Goal: Task Accomplishment & Management: Use online tool/utility

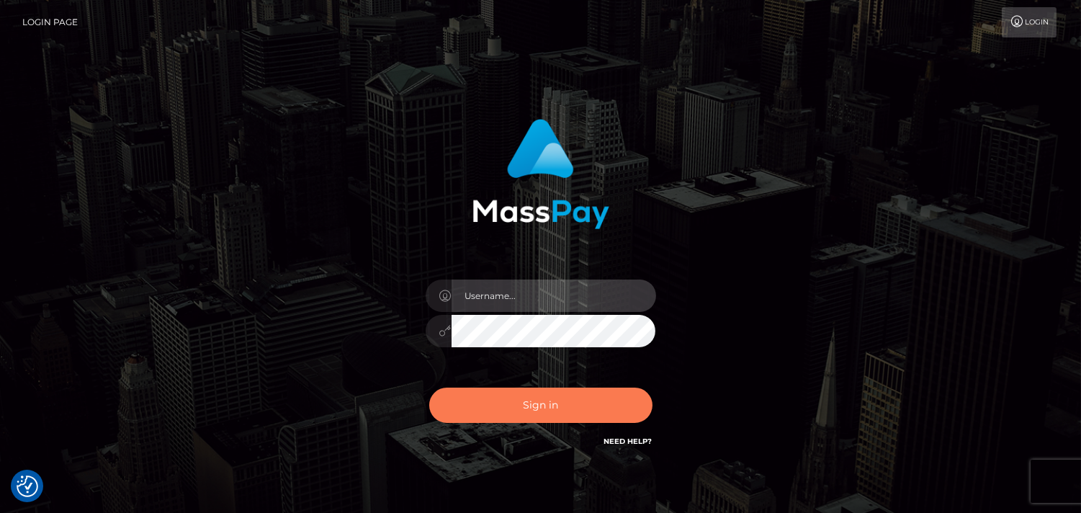
type input "Pk.es"
click at [529, 406] on button "Sign in" at bounding box center [540, 404] width 223 height 35
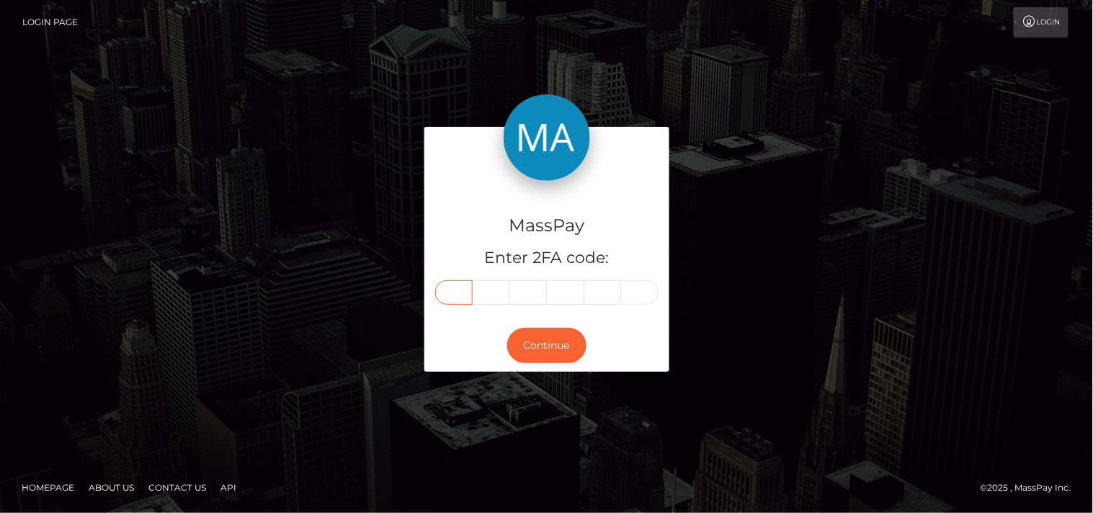
click at [462, 290] on input "text" at bounding box center [453, 292] width 37 height 24
type input "3"
type input "2"
type input "8"
type input "0"
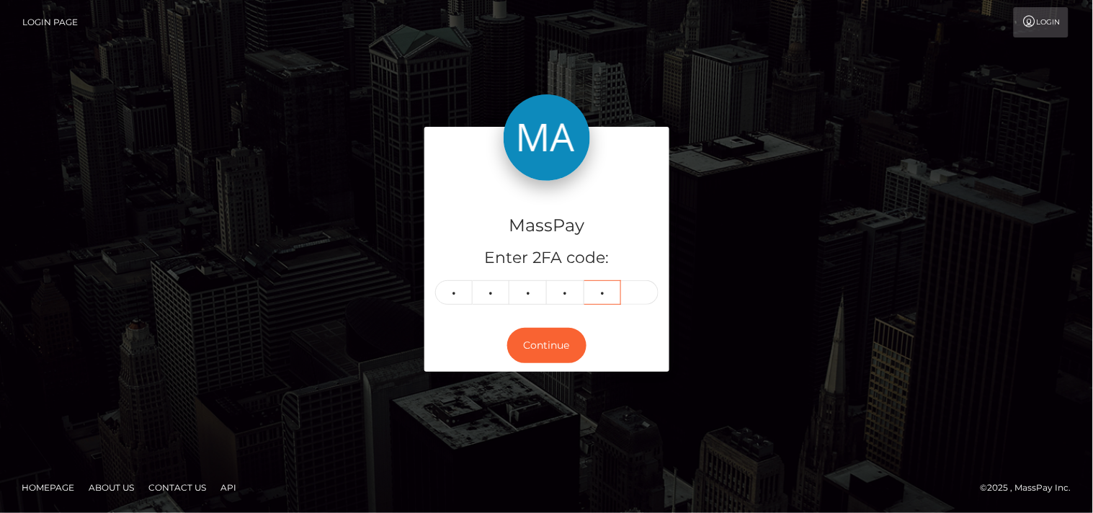
type input "9"
type input "1"
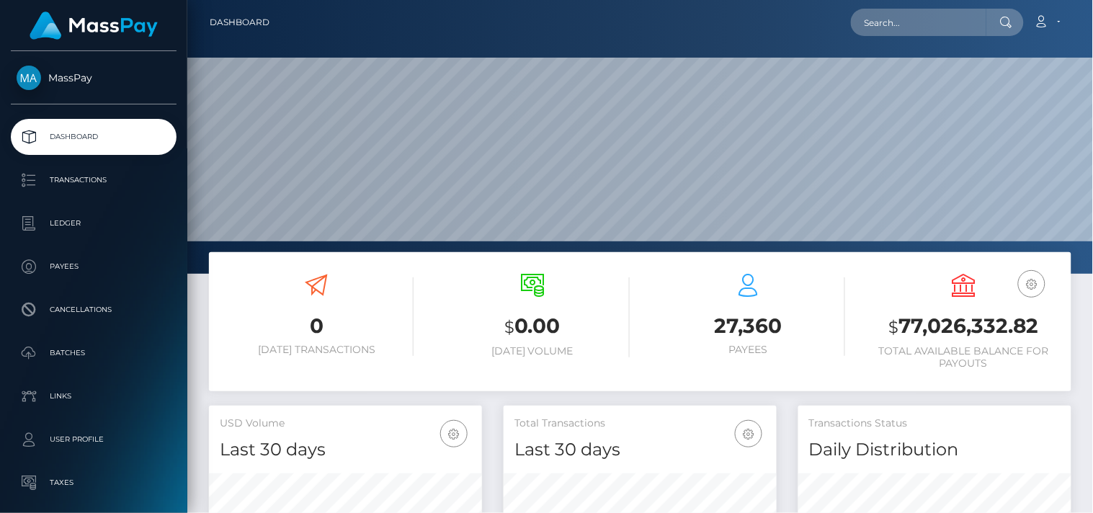
scroll to position [395, 274]
click at [866, 23] on input "text" at bounding box center [918, 22] width 135 height 27
paste input "kamrih729@gmail.com"
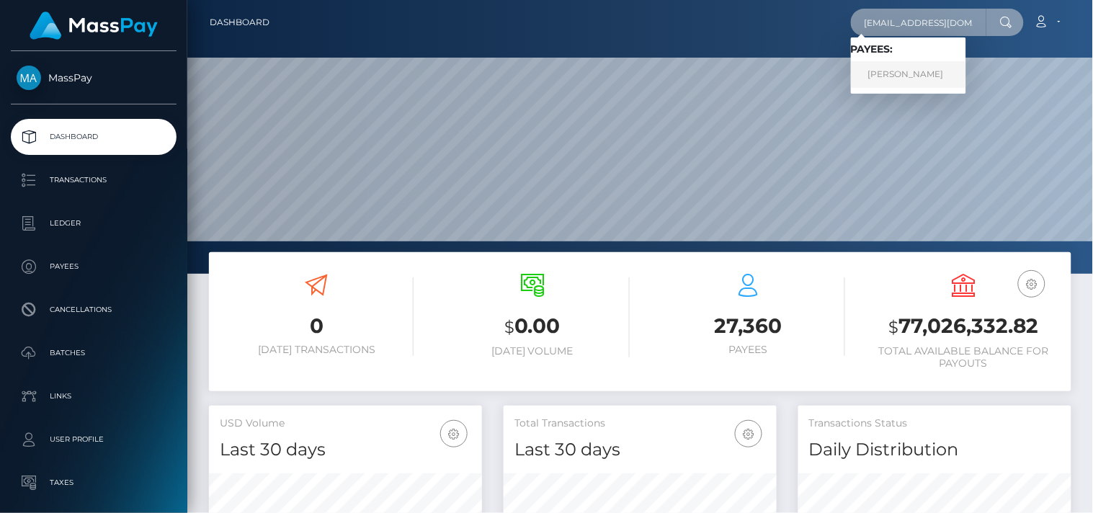
type input "kamrih729@gmail.com"
click at [920, 68] on link "Kamri Hurdle" at bounding box center [908, 74] width 115 height 27
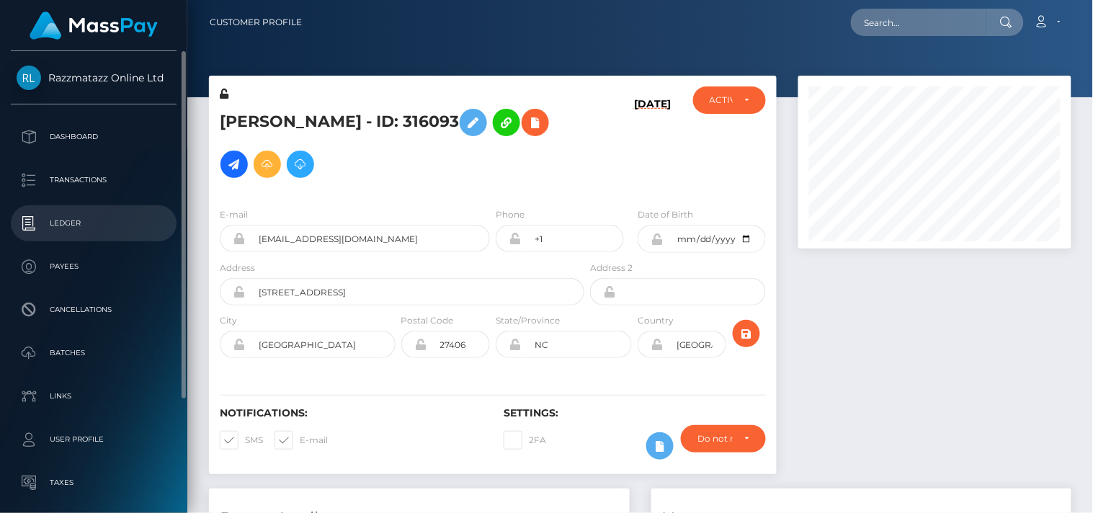
scroll to position [173, 274]
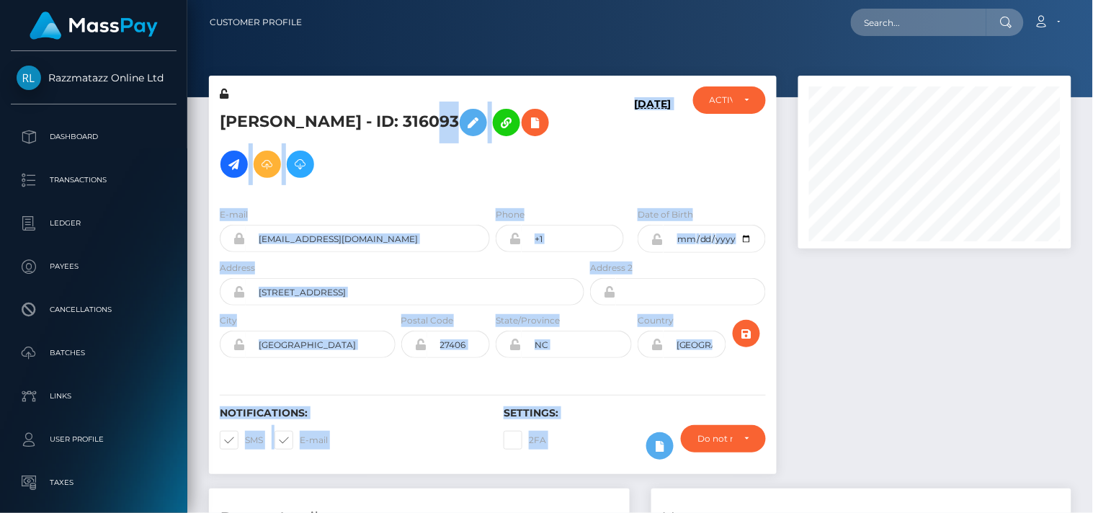
drag, startPoint x: 408, startPoint y: 130, endPoint x: 818, endPoint y: 282, distance: 437.8
click at [818, 282] on div "Kamri Hurdle - ID: 316093 08/25/25 ACTIVE" at bounding box center [640, 282] width 884 height 413
click at [834, 300] on div at bounding box center [934, 282] width 295 height 413
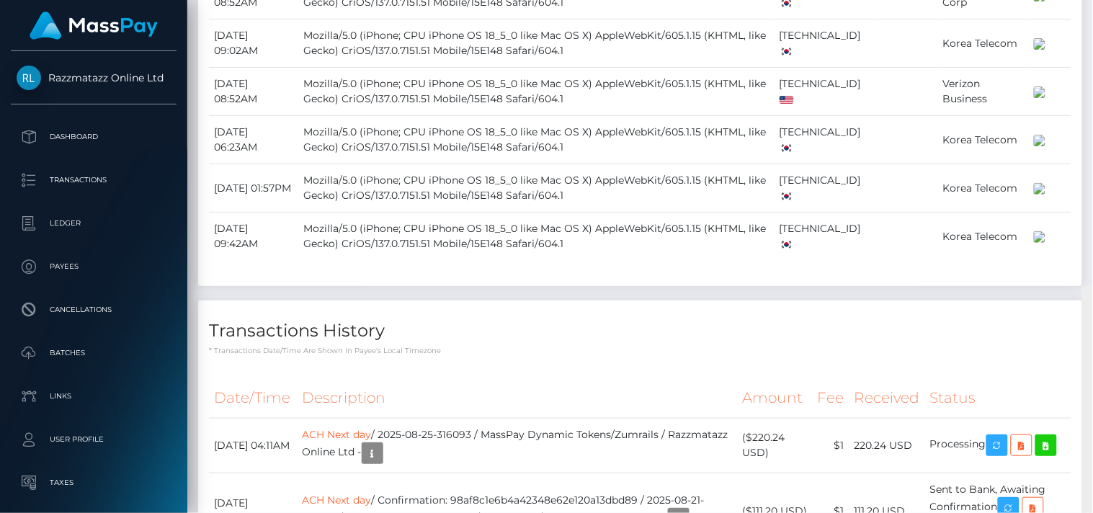
scroll to position [5516, 0]
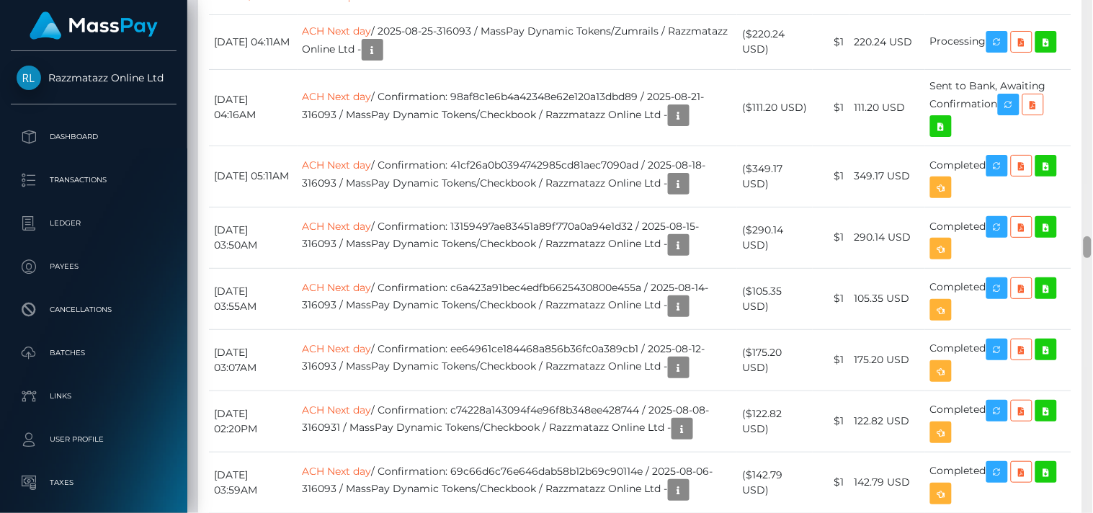
drag, startPoint x: 1086, startPoint y: 82, endPoint x: 1092, endPoint y: 243, distance: 161.4
click at [1092, 243] on div at bounding box center [1087, 257] width 11 height 514
click at [1005, 51] on icon "button" at bounding box center [996, 42] width 17 height 18
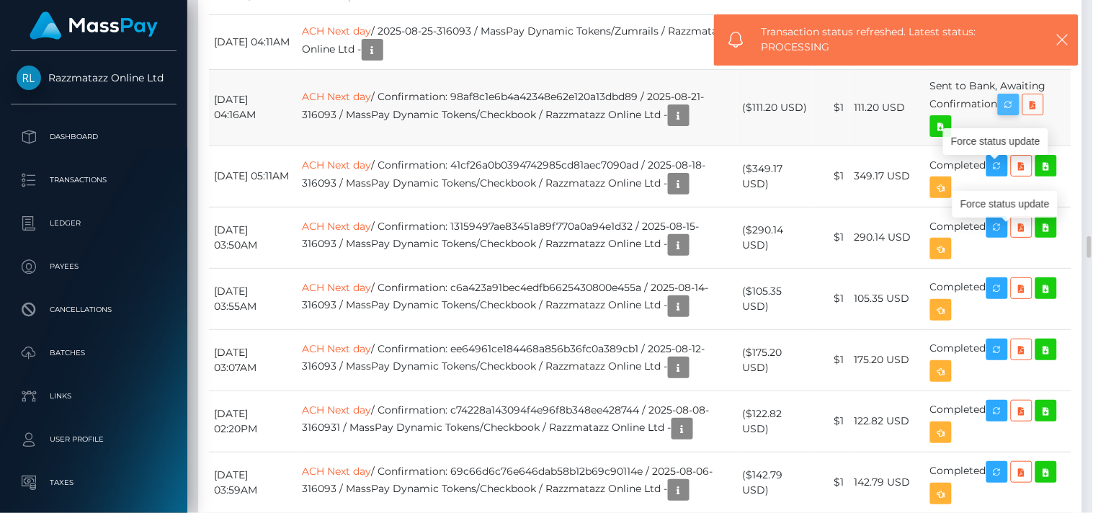
click at [1009, 114] on icon "button" at bounding box center [1008, 105] width 17 height 18
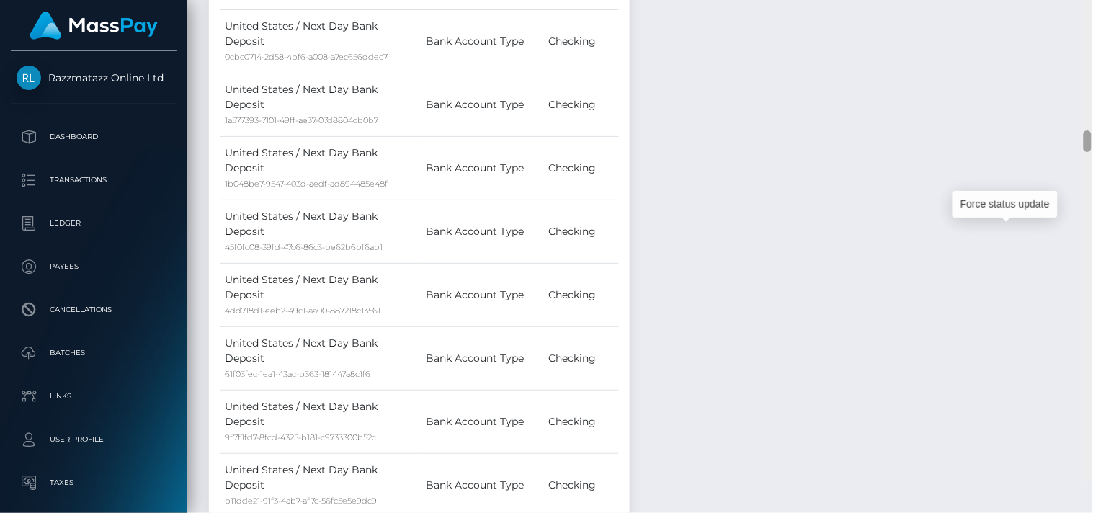
scroll to position [4254, 0]
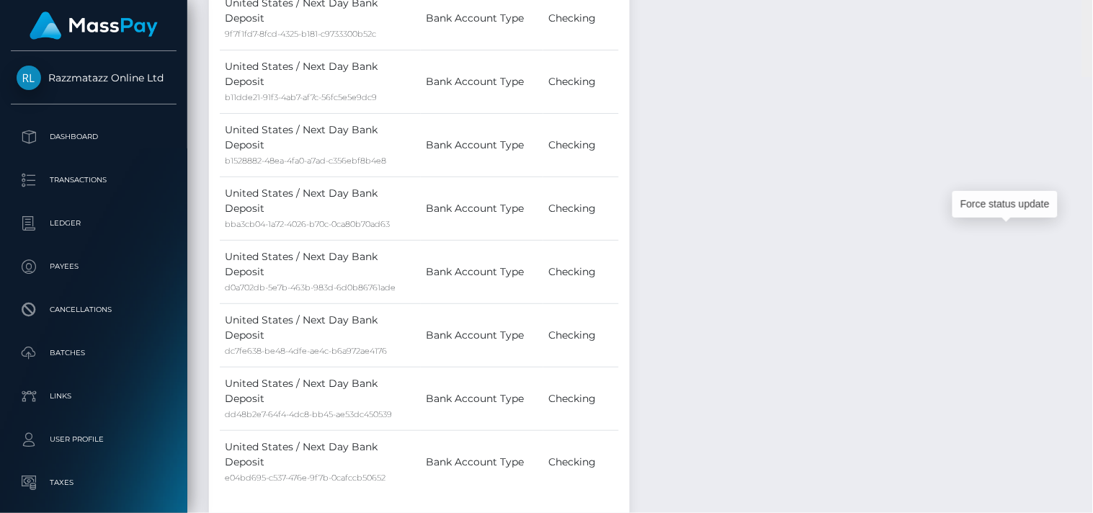
drag, startPoint x: 1085, startPoint y: 243, endPoint x: 853, endPoint y: 200, distance: 235.9
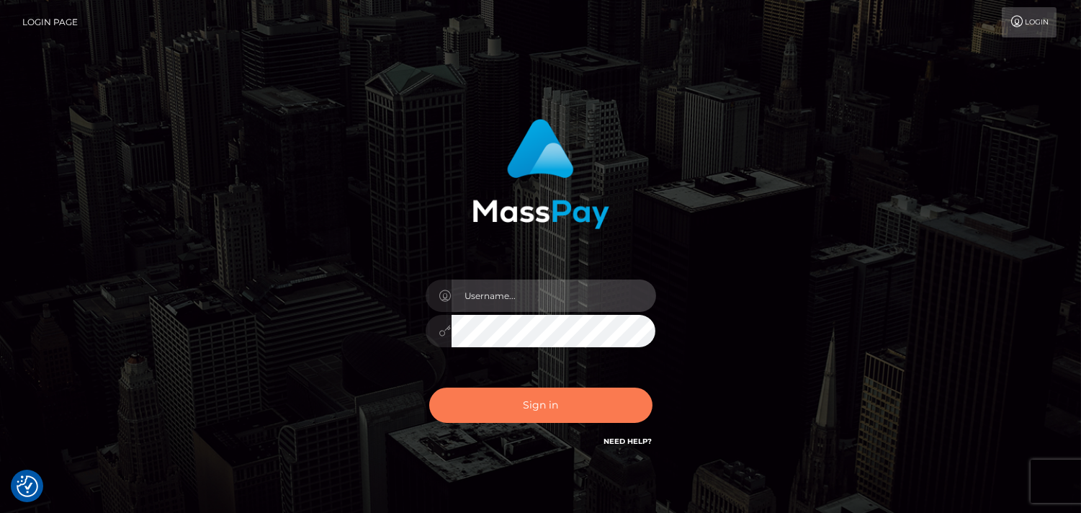
type input "Pk.es"
click at [588, 402] on button "Sign in" at bounding box center [540, 404] width 223 height 35
click at [560, 405] on button "Sign in" at bounding box center [540, 404] width 223 height 35
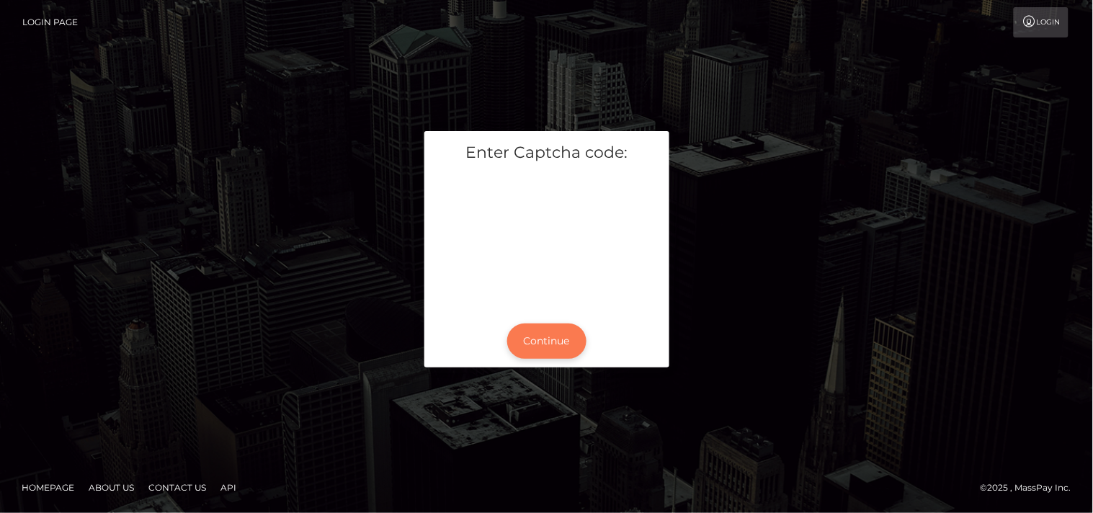
click at [555, 349] on button "Continue" at bounding box center [546, 340] width 79 height 35
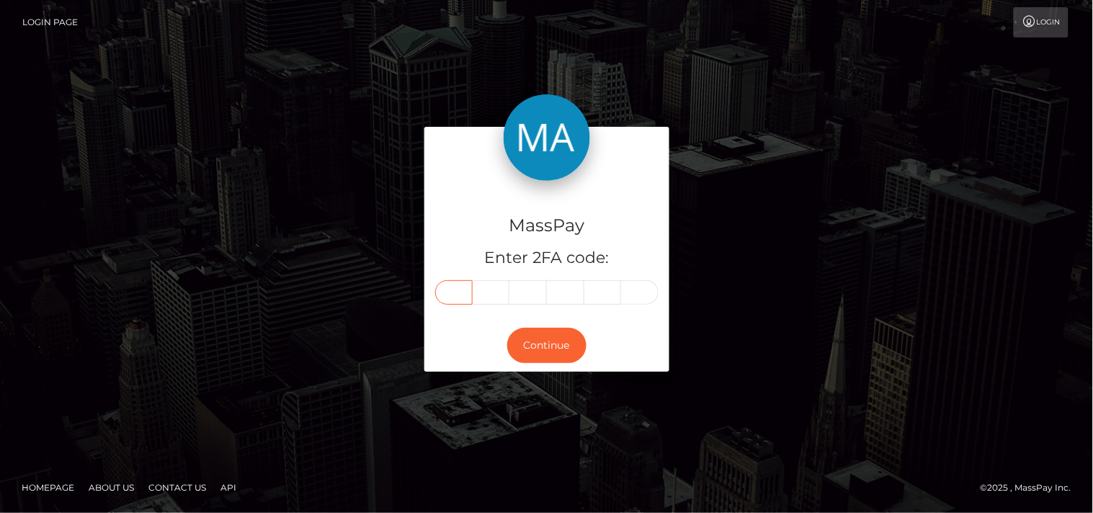
click at [457, 293] on input "text" at bounding box center [453, 292] width 37 height 24
type input "3"
type input "2"
type input "9"
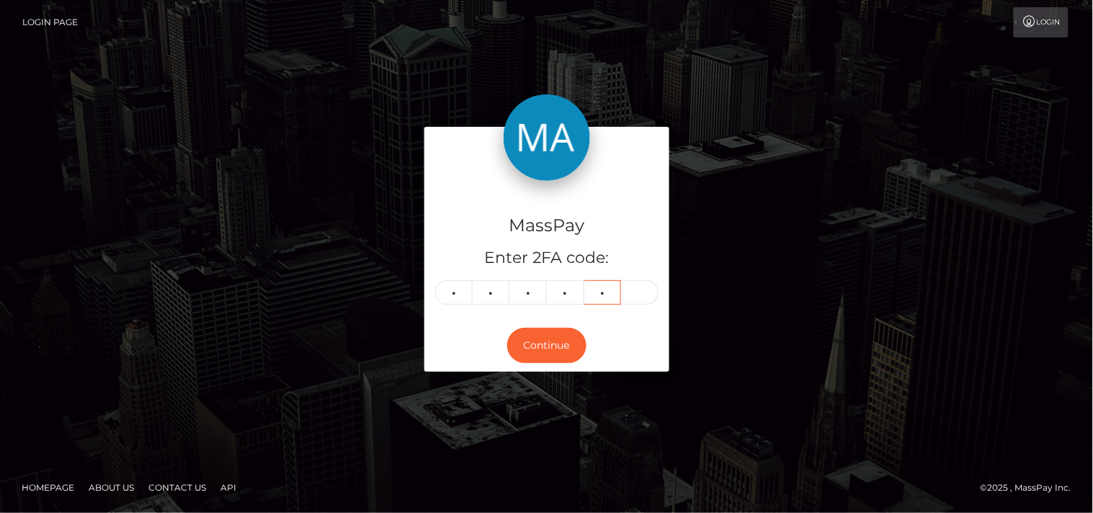
type input "6"
type input "9"
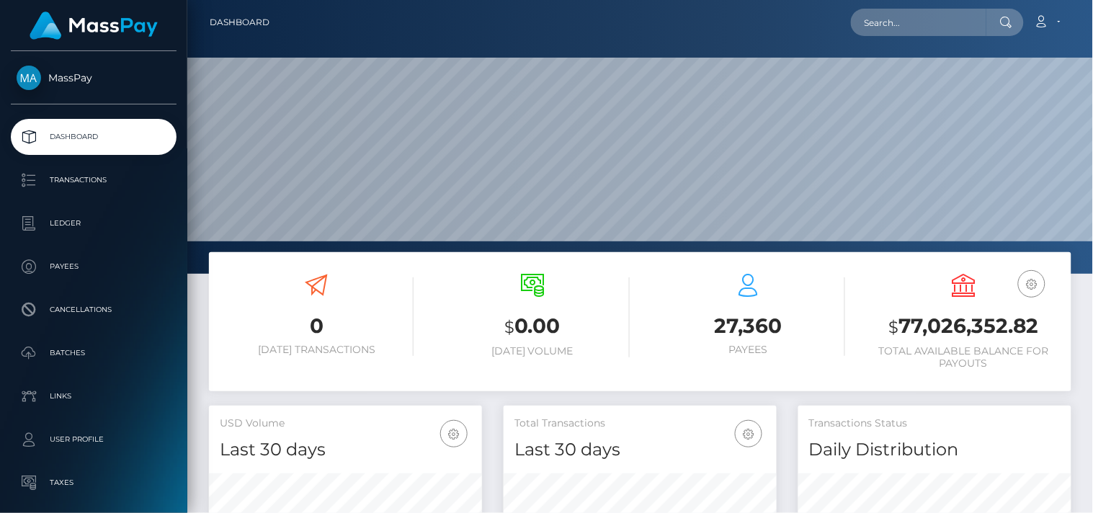
scroll to position [255, 274]
click at [898, 18] on input "text" at bounding box center [918, 22] width 135 height 27
paste input "kamrih729@gmail.com"
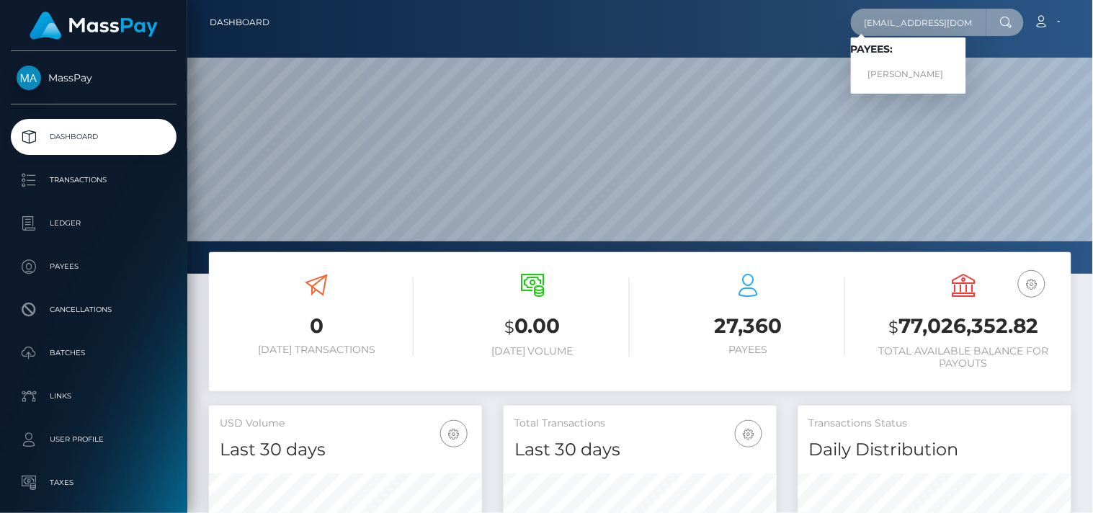
type input "kamrih729@gmail.com"
click at [913, 75] on link "Kamri Hurdle" at bounding box center [908, 74] width 115 height 27
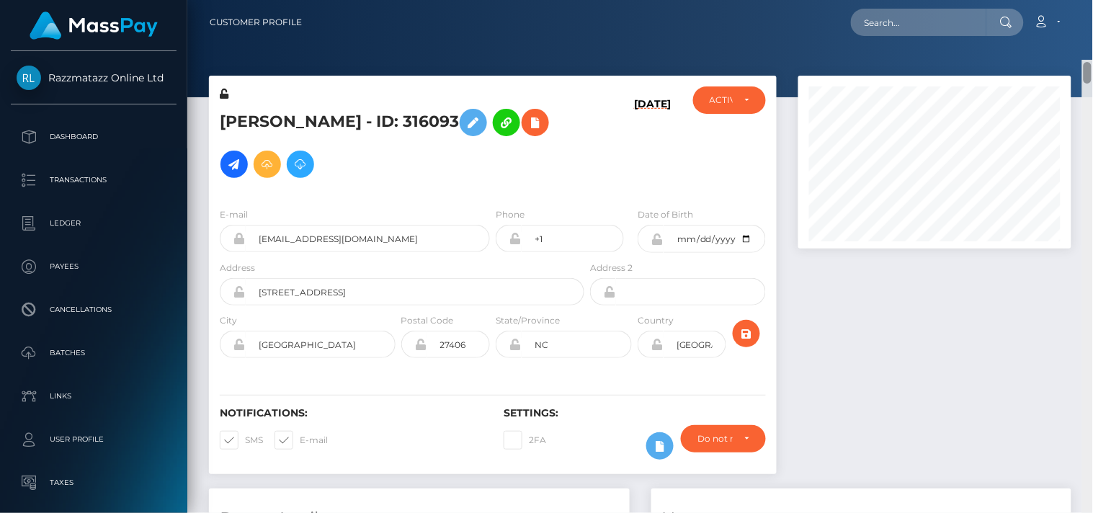
drag, startPoint x: 1085, startPoint y: 32, endPoint x: 1083, endPoint y: 9, distance: 23.2
click at [1083, 9] on div "Customer Profile Loading... Loading..." at bounding box center [639, 256] width 905 height 513
drag, startPoint x: 1089, startPoint y: 53, endPoint x: 1083, endPoint y: 5, distance: 47.9
click at [1083, 5] on div "Customer Profile Loading... Loading..." at bounding box center [639, 256] width 905 height 513
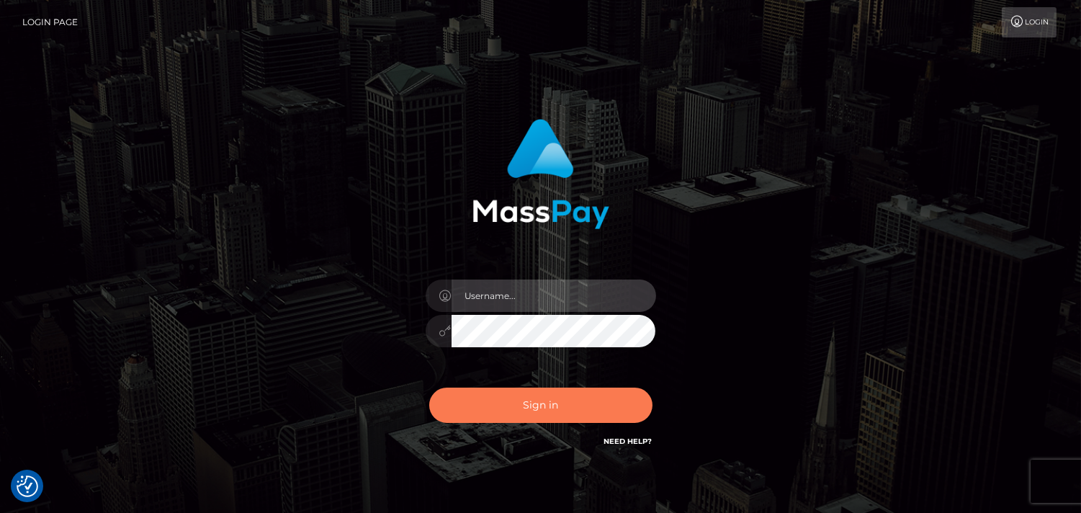
type input "Pk.es"
click at [533, 399] on button "Sign in" at bounding box center [540, 404] width 223 height 35
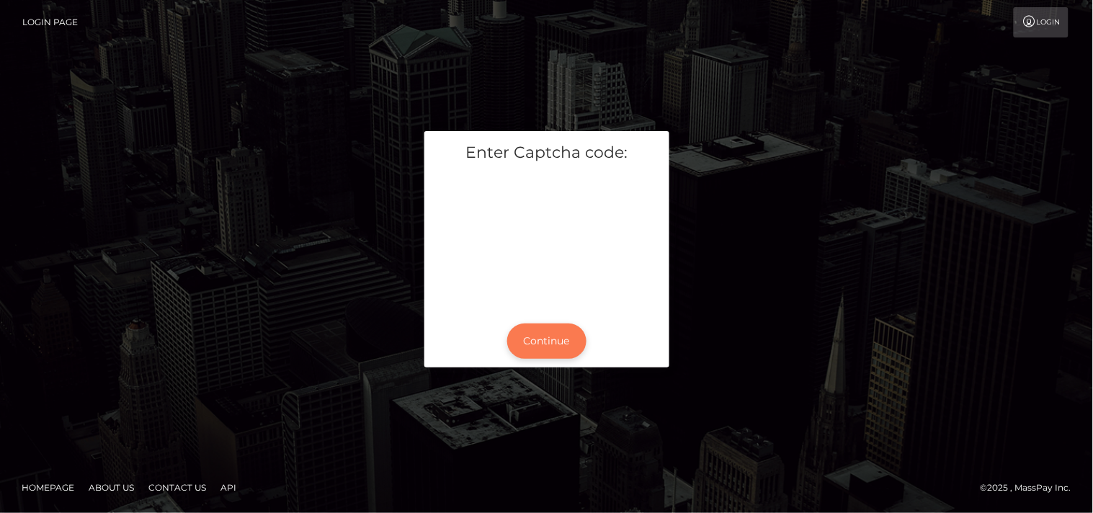
click at [550, 339] on button "Continue" at bounding box center [546, 340] width 79 height 35
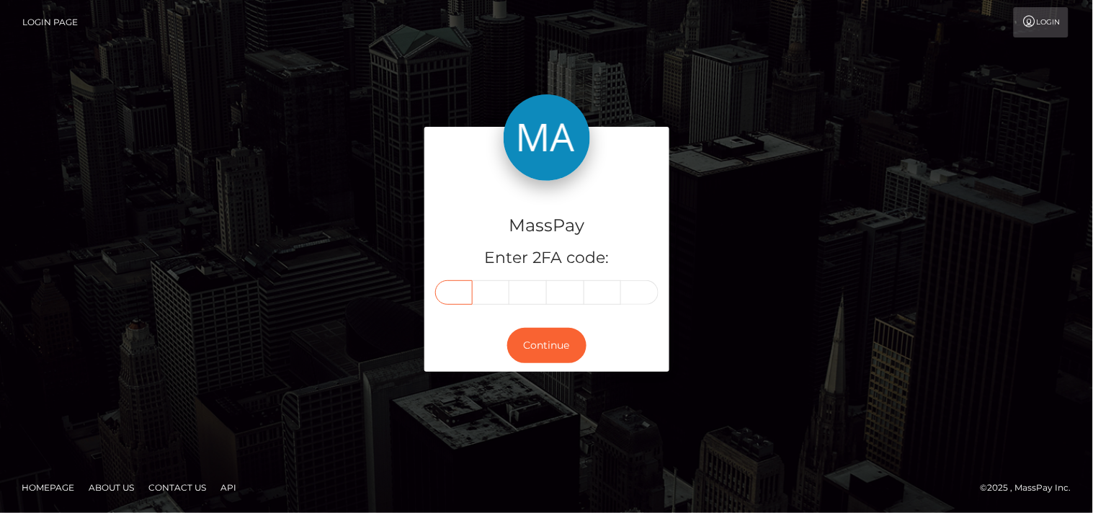
click at [454, 290] on input "text" at bounding box center [453, 292] width 37 height 24
type input "2"
type input "3"
type input "7"
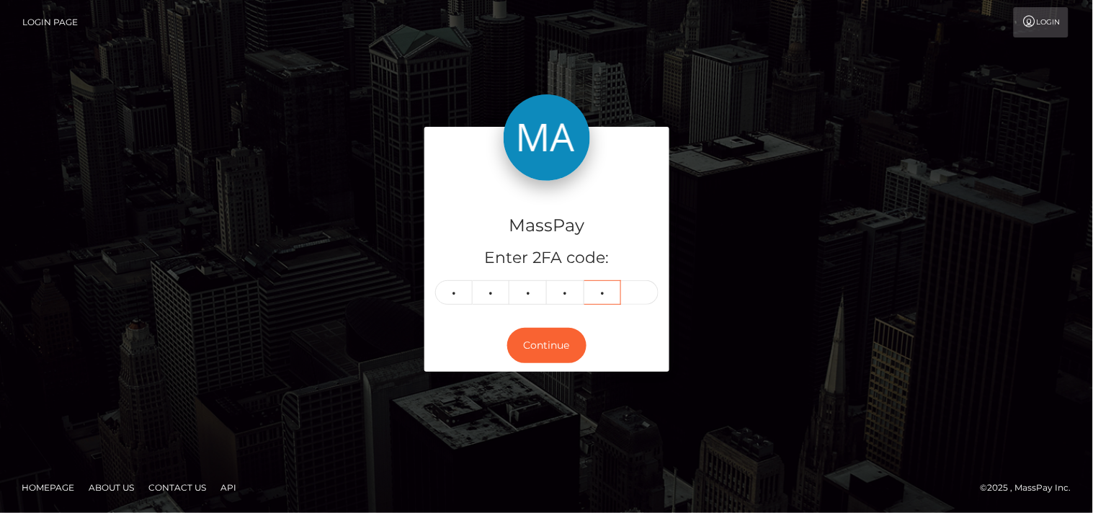
type input "1"
type input "3"
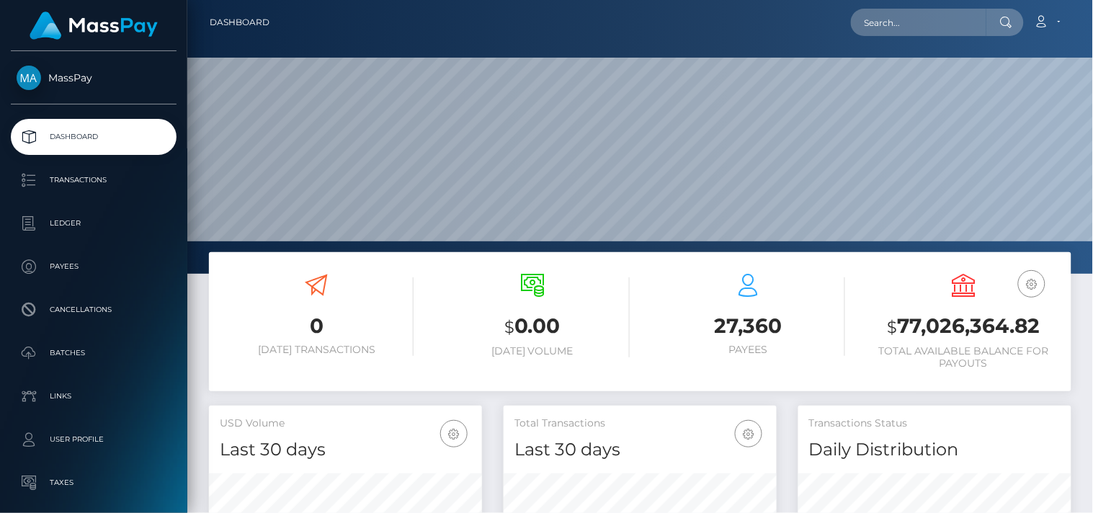
scroll to position [255, 274]
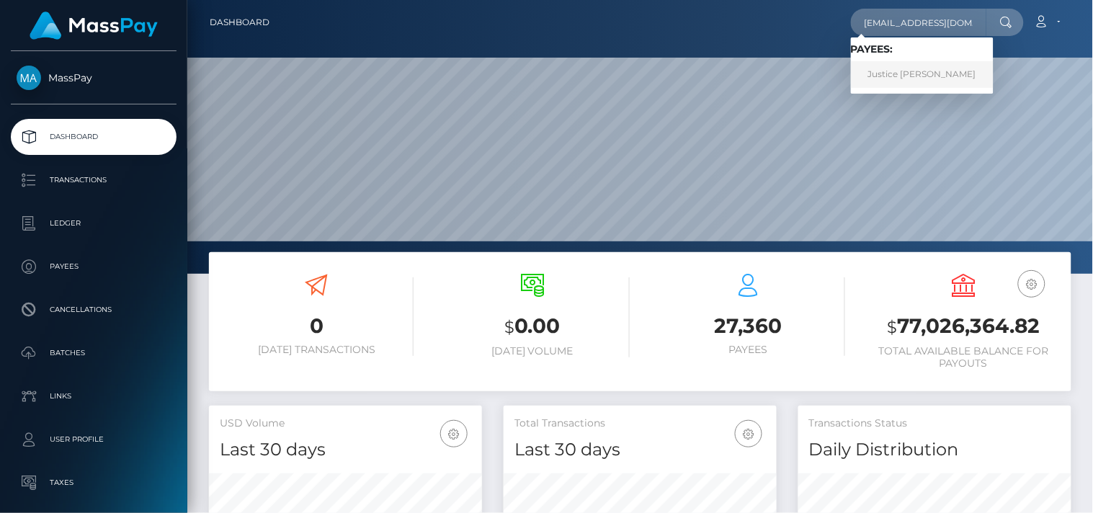
type input "[EMAIL_ADDRESS][DOMAIN_NAME]"
click at [889, 68] on link "Justice [PERSON_NAME]" at bounding box center [922, 74] width 143 height 27
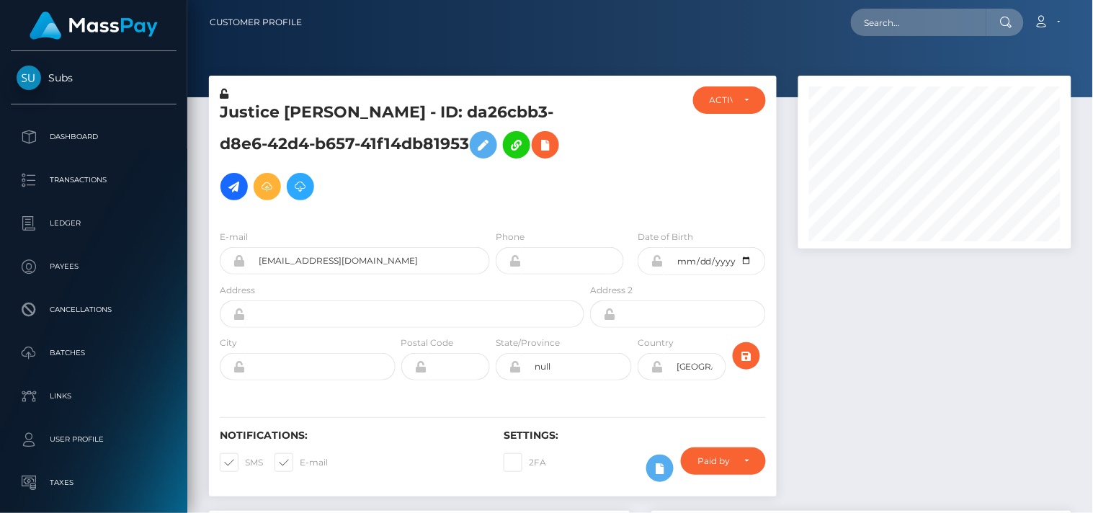
scroll to position [173, 274]
click at [923, 17] on input "text" at bounding box center [918, 22] width 135 height 27
paste input "andrmm91@gmail.com"
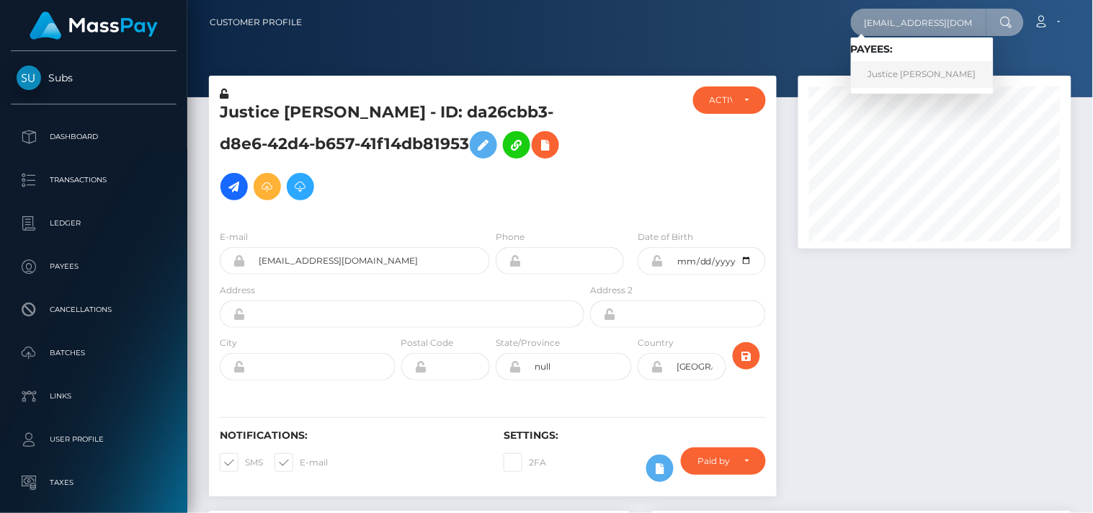
type input "andrmm91@gmail.com"
click at [918, 67] on link "Justice Pinney" at bounding box center [922, 74] width 143 height 27
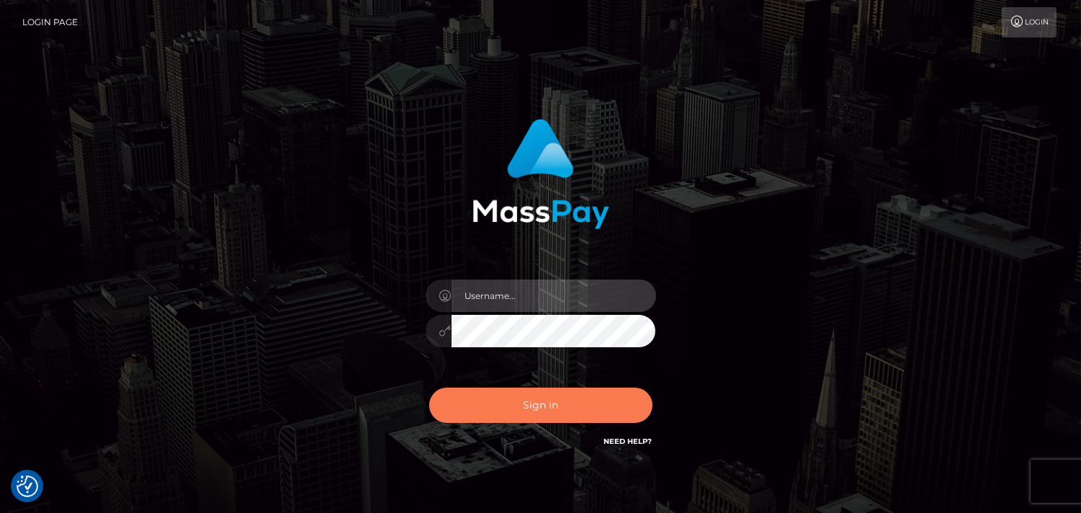
type input "[DOMAIN_NAME]"
click at [573, 416] on button "Sign in" at bounding box center [540, 404] width 223 height 35
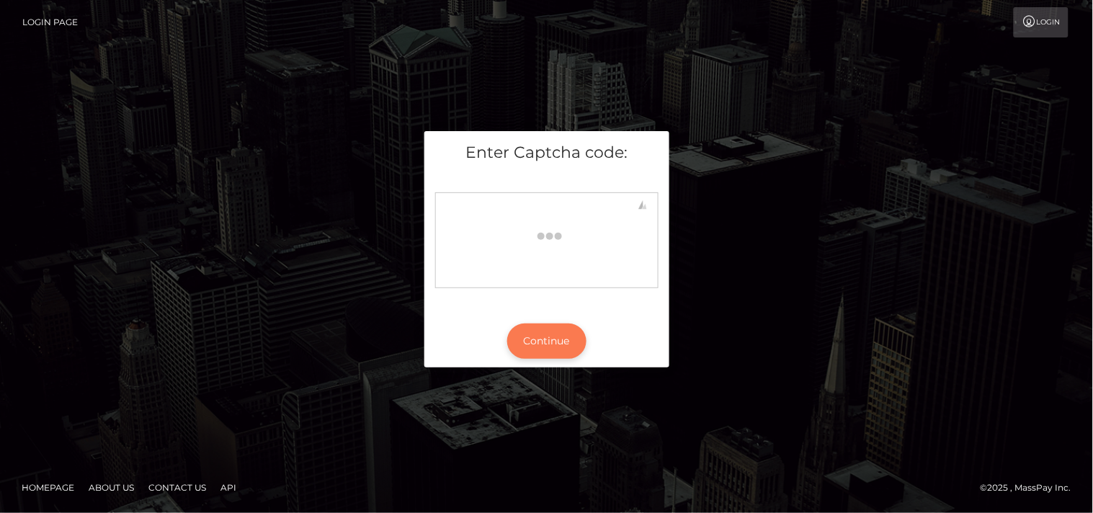
click at [540, 336] on button "Continue" at bounding box center [546, 340] width 79 height 35
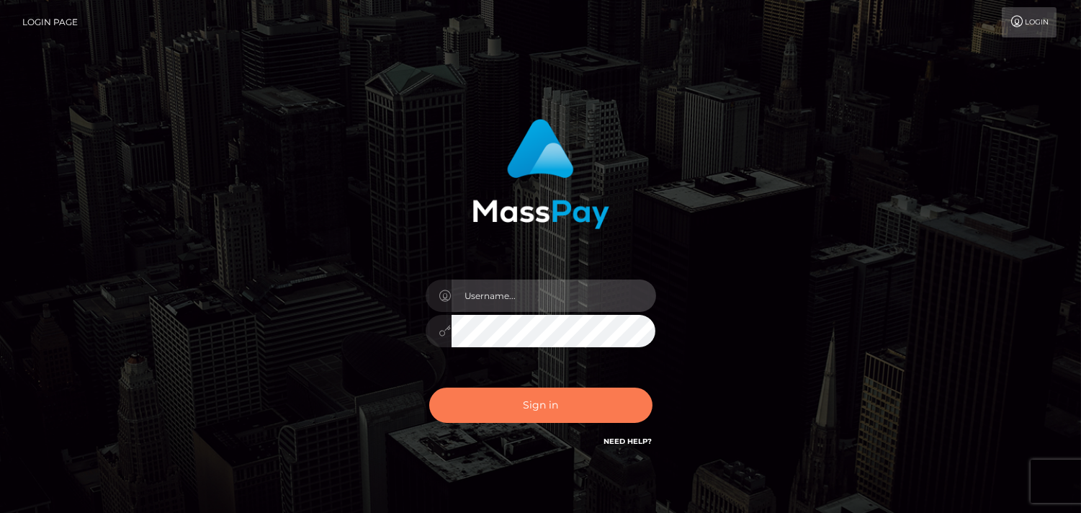
type input "[DOMAIN_NAME]"
click at [559, 403] on button "Sign in" at bounding box center [540, 404] width 223 height 35
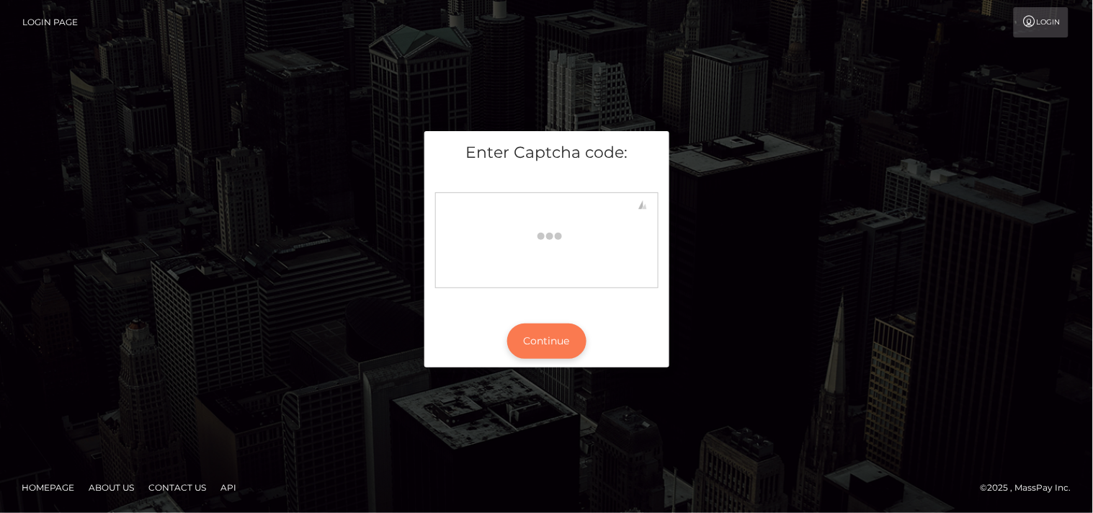
click at [553, 340] on button "Continue" at bounding box center [546, 340] width 79 height 35
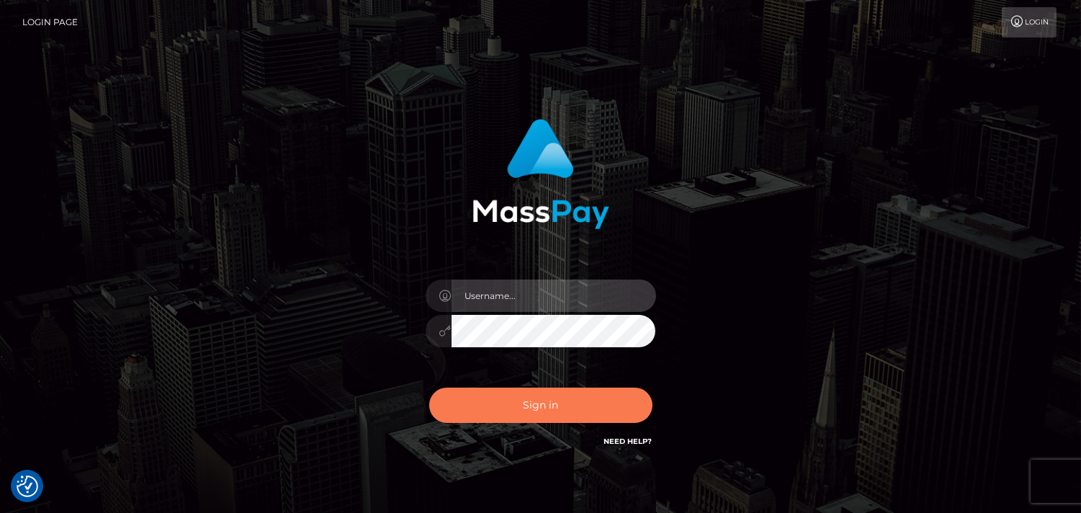
type input "Pk.es"
click at [543, 407] on button "Sign in" at bounding box center [540, 404] width 223 height 35
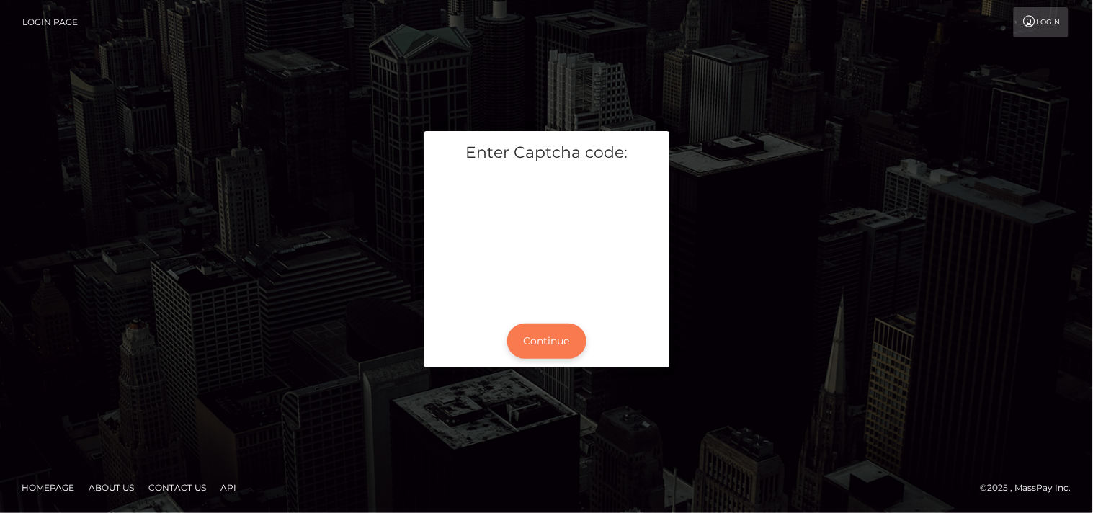
click at [542, 333] on button "Continue" at bounding box center [546, 340] width 79 height 35
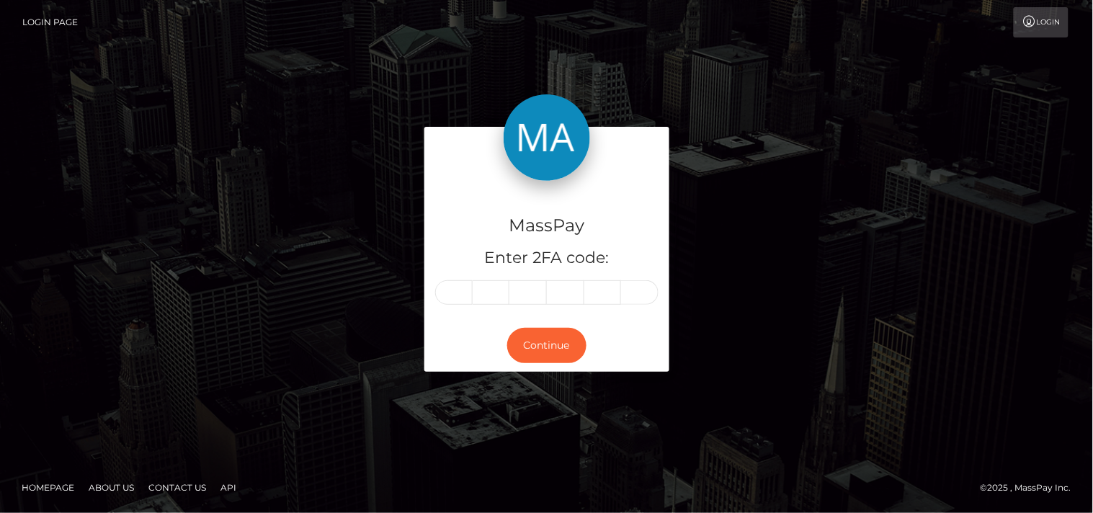
click at [19, 202] on div "MassPay Enter 2FA code: Continue" at bounding box center [546, 256] width 1093 height 475
click at [449, 294] on input "text" at bounding box center [453, 292] width 37 height 24
type input "3"
type input "8"
type input "5"
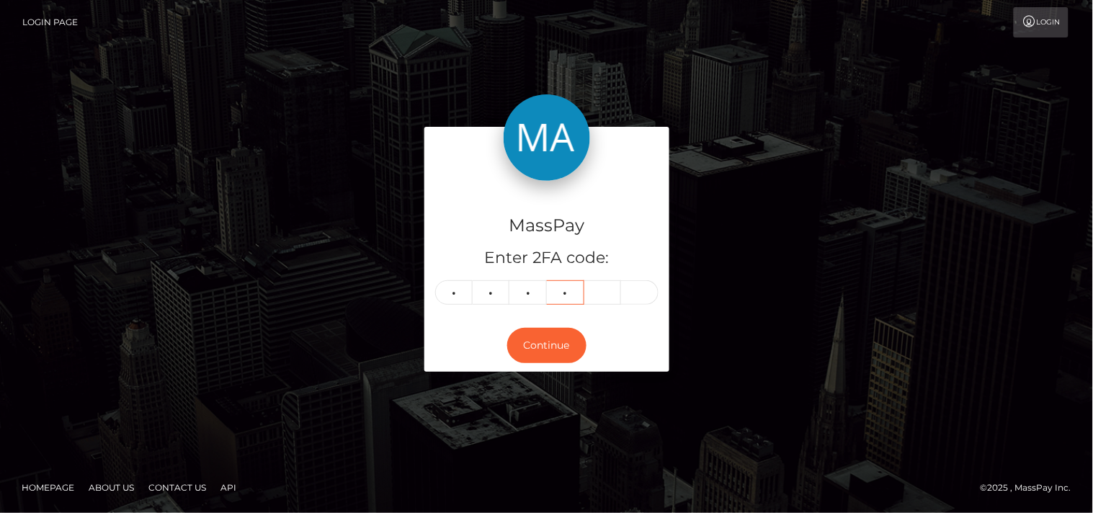
type input "3"
type input "0"
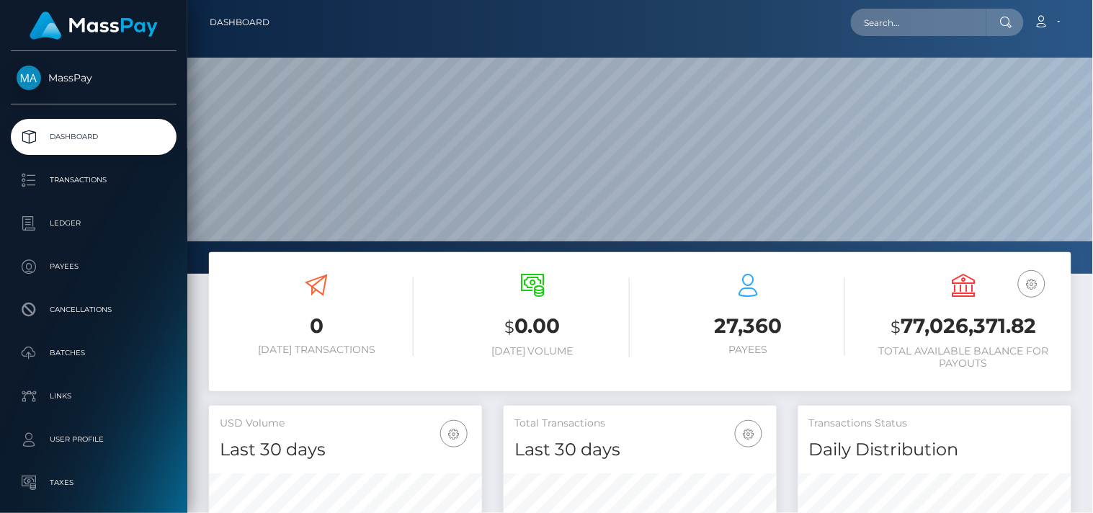
scroll to position [255, 274]
click at [877, 31] on input "text" at bounding box center [918, 22] width 135 height 27
paste input "[EMAIL_ADDRESS][DOMAIN_NAME]"
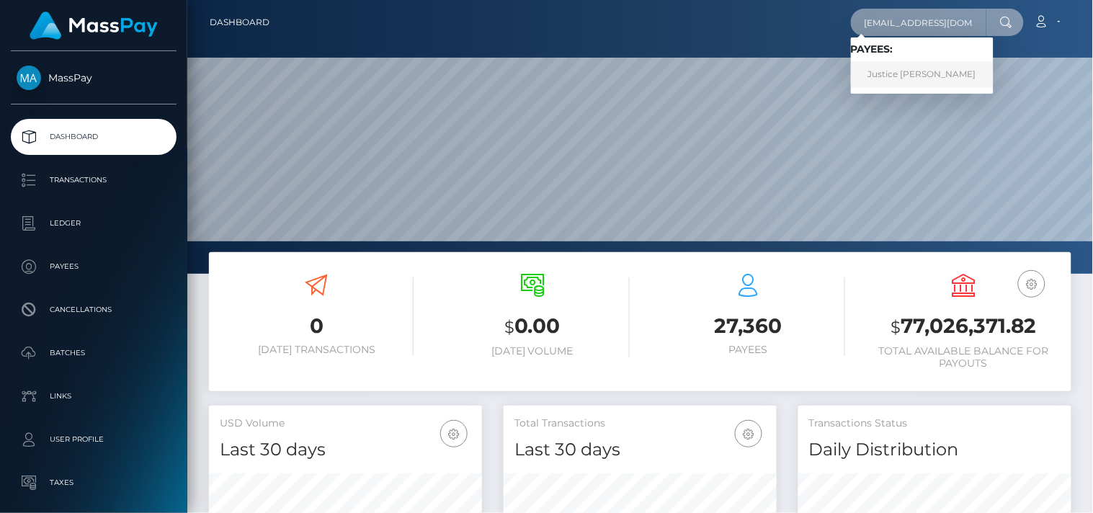
type input "[EMAIL_ADDRESS][DOMAIN_NAME]"
click at [902, 66] on link "Justice [PERSON_NAME]" at bounding box center [922, 74] width 143 height 27
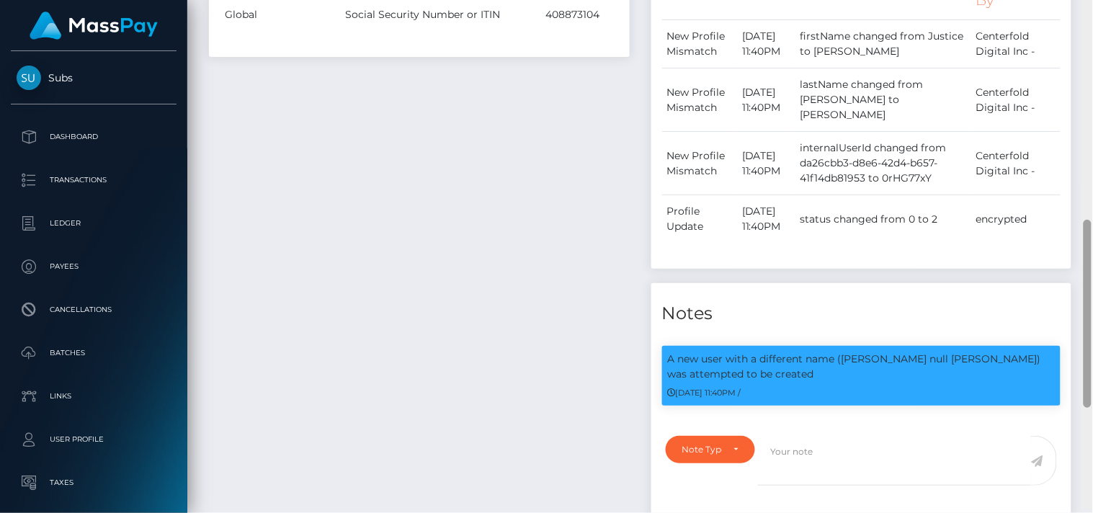
scroll to position [627, 0]
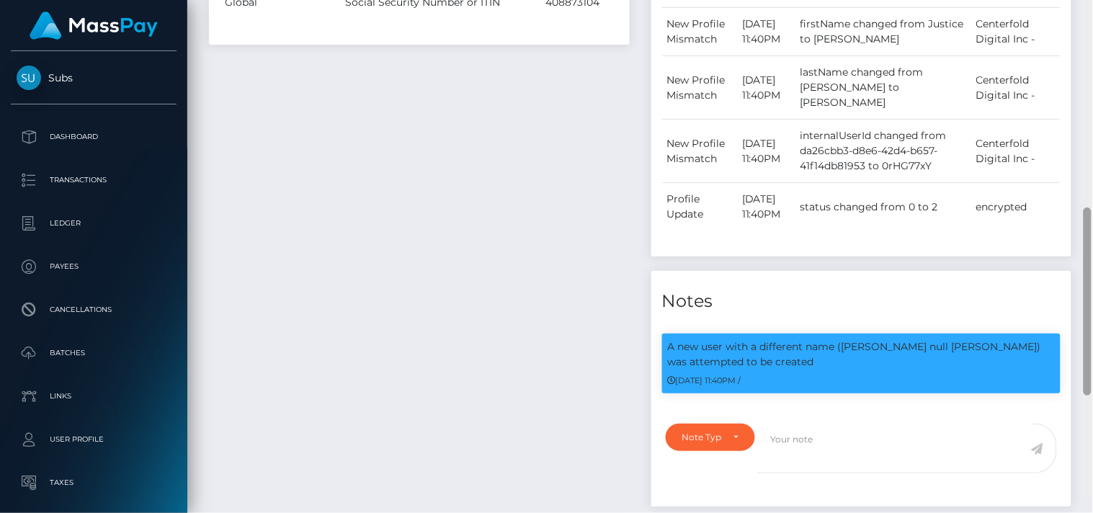
drag, startPoint x: 1085, startPoint y: 263, endPoint x: 1088, endPoint y: 310, distance: 47.7
click at [1088, 310] on div at bounding box center [1087, 301] width 8 height 188
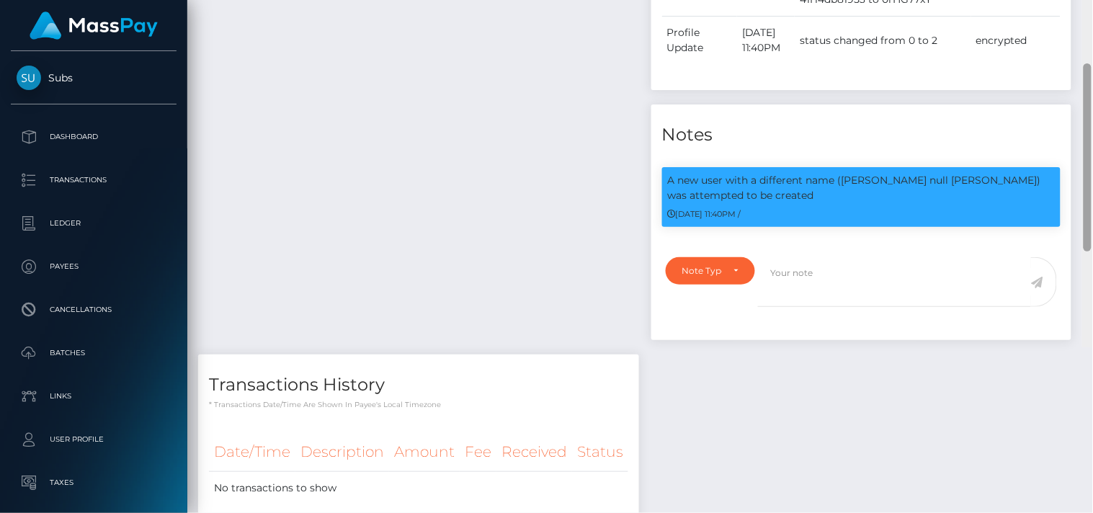
scroll to position [887, 0]
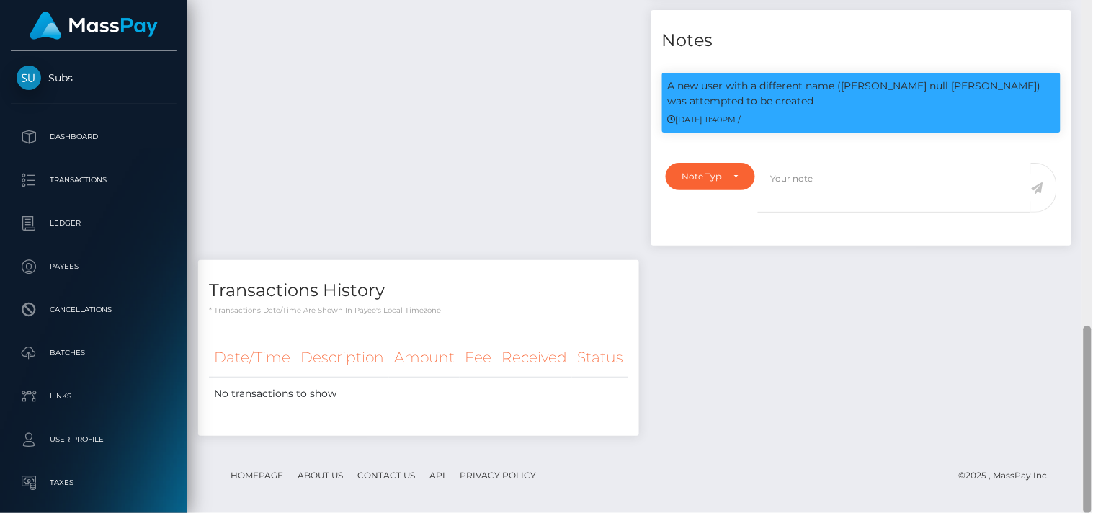
drag, startPoint x: 1085, startPoint y: 243, endPoint x: 1092, endPoint y: 370, distance: 127.6
click at [1092, 370] on div at bounding box center [1087, 257] width 11 height 514
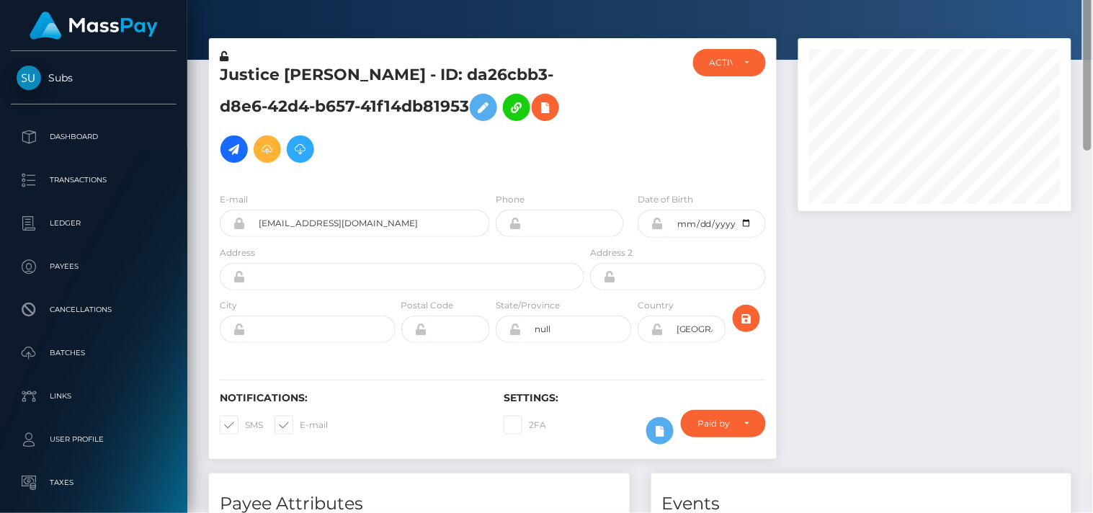
scroll to position [0, 0]
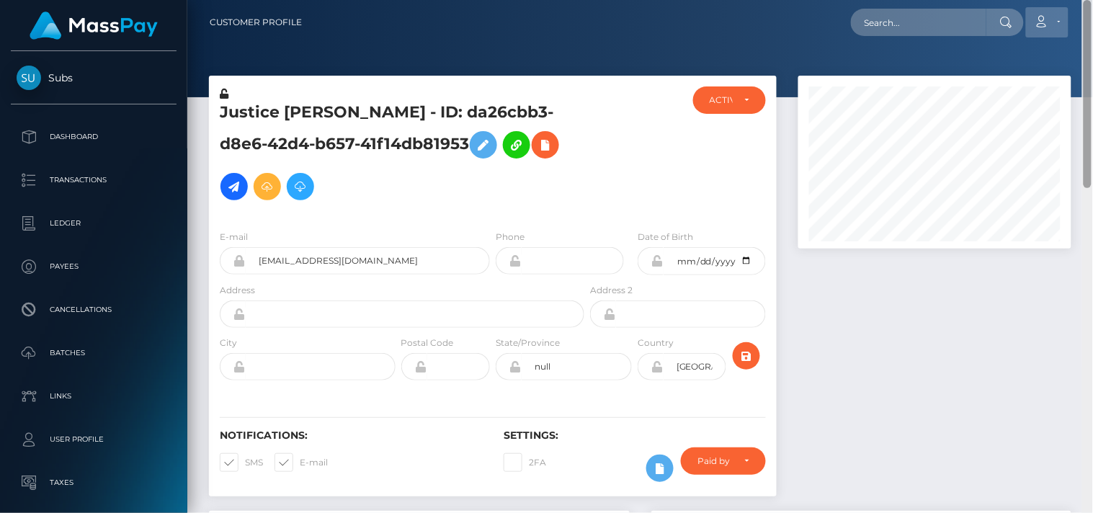
drag, startPoint x: 1089, startPoint y: 354, endPoint x: 1047, endPoint y: 22, distance: 334.6
click at [1047, 22] on div "Customer Profile Loading... Loading..." at bounding box center [639, 256] width 905 height 513
click at [537, 143] on icon at bounding box center [545, 145] width 17 height 18
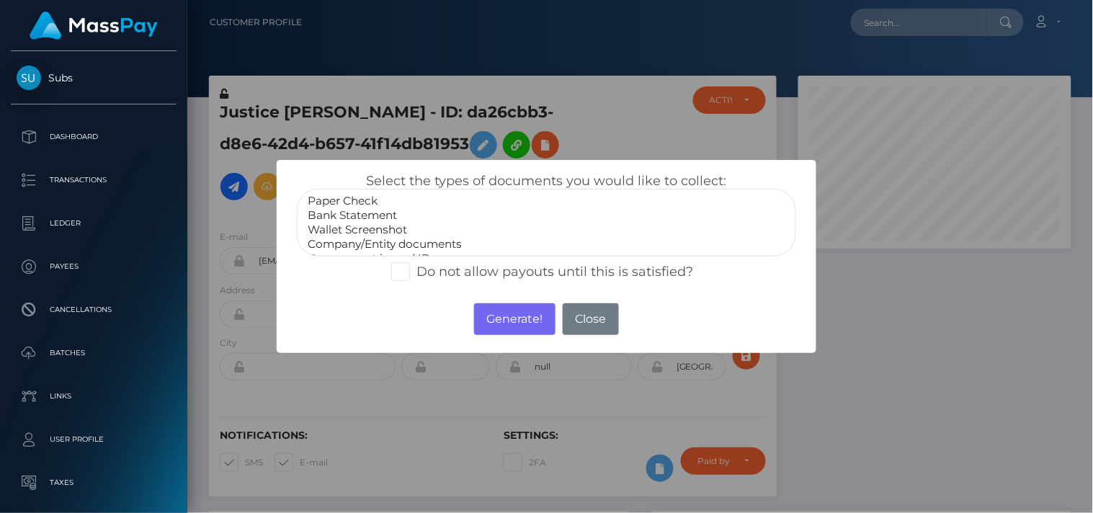
scroll to position [27, 0]
select select "Government issued ID"
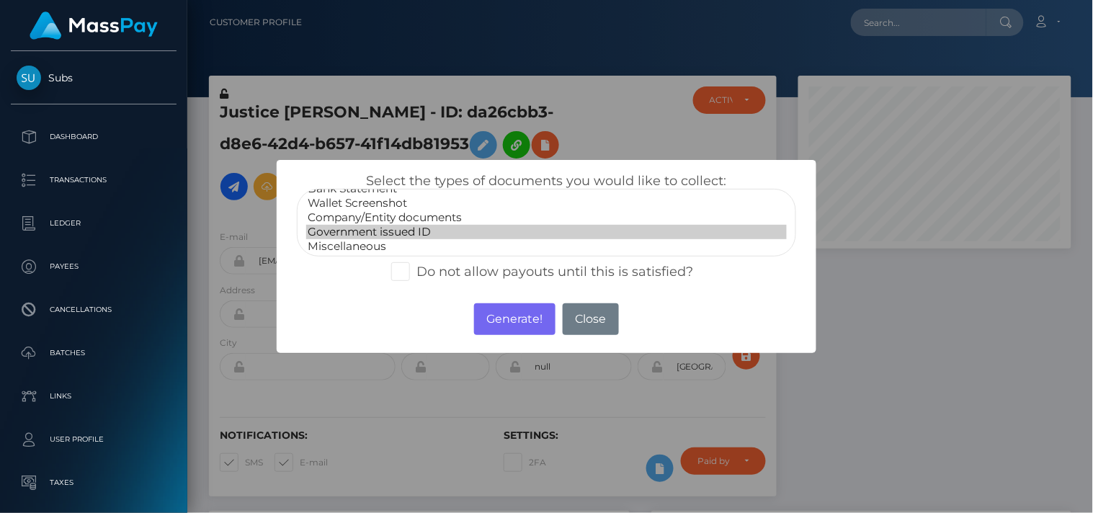
click at [392, 225] on option "Government issued ID" at bounding box center [546, 232] width 480 height 14
click at [504, 326] on button "Generate!" at bounding box center [514, 319] width 81 height 32
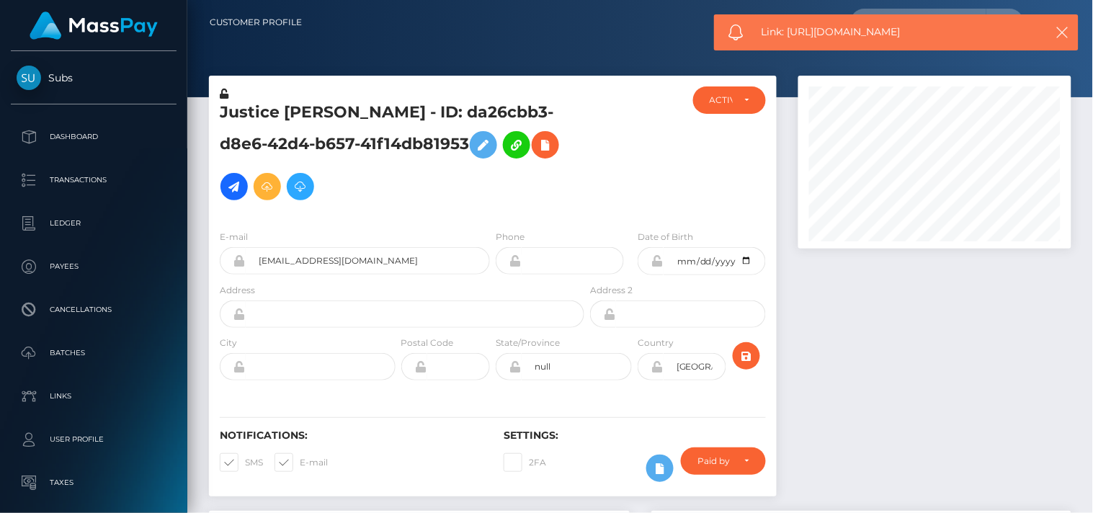
click at [817, 27] on span "Link: https://l.maspay.io/rhyk2" at bounding box center [895, 31] width 269 height 15
copy span "Link: https://l.maspay.io/rhyk2"
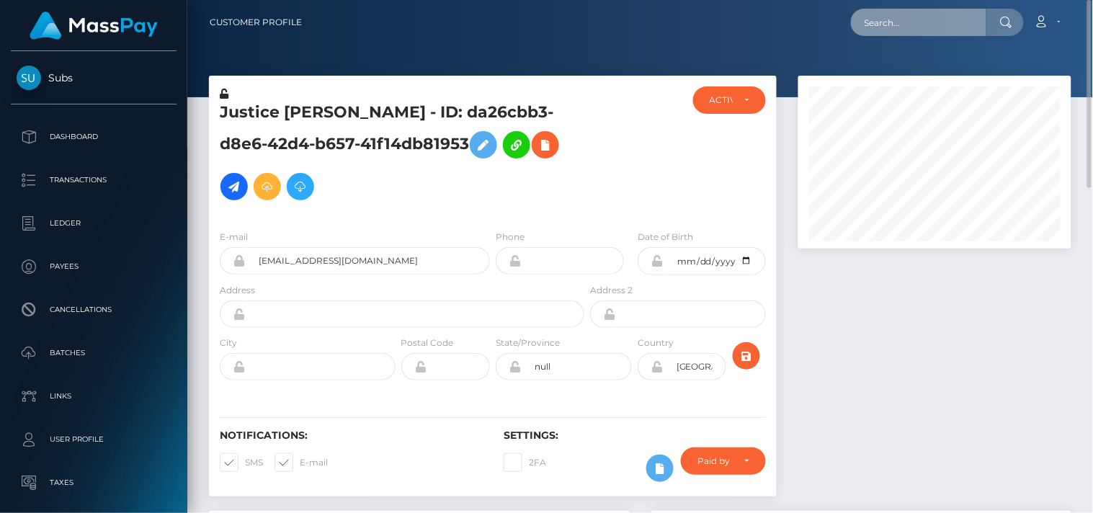
click at [935, 19] on input "text" at bounding box center [918, 22] width 135 height 27
paste input "newhorizon4u2@gmail.com"
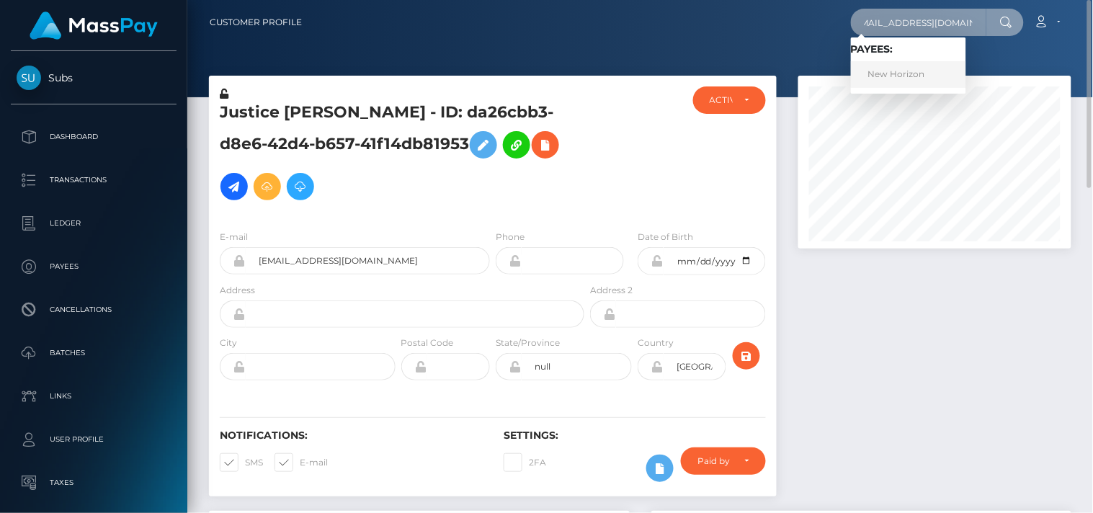
type input "newhorizon4u2@gmail.com"
click at [900, 72] on link "New Horizon" at bounding box center [908, 74] width 115 height 27
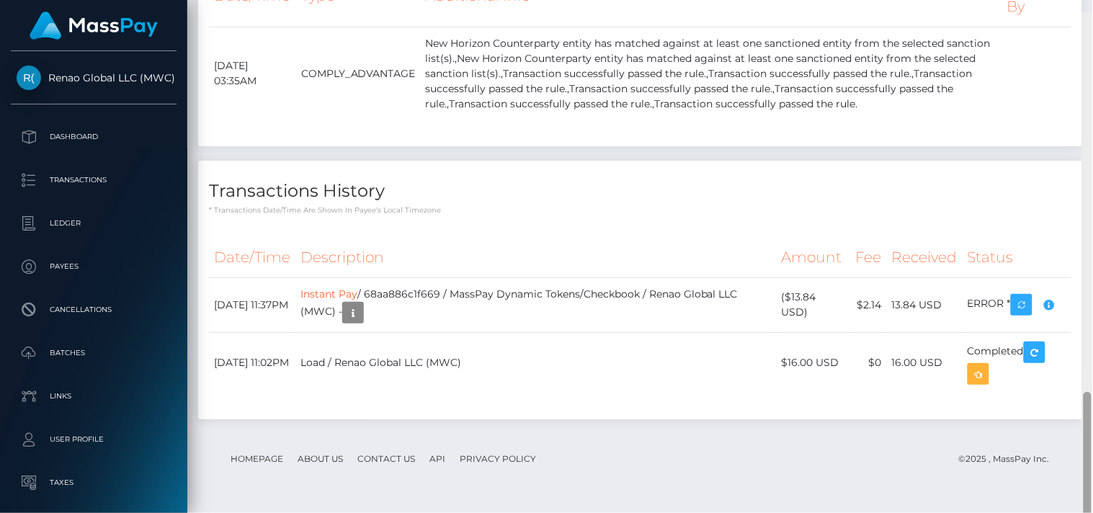
scroll to position [1551, 0]
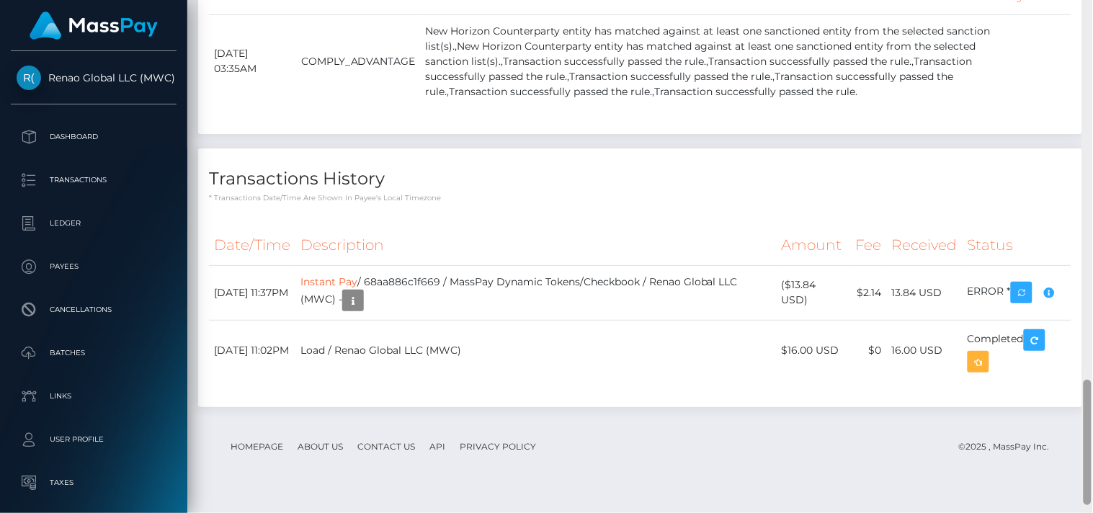
drag, startPoint x: 1088, startPoint y: 86, endPoint x: 1092, endPoint y: 398, distance: 311.2
click at [1092, 398] on div at bounding box center [1087, 257] width 11 height 514
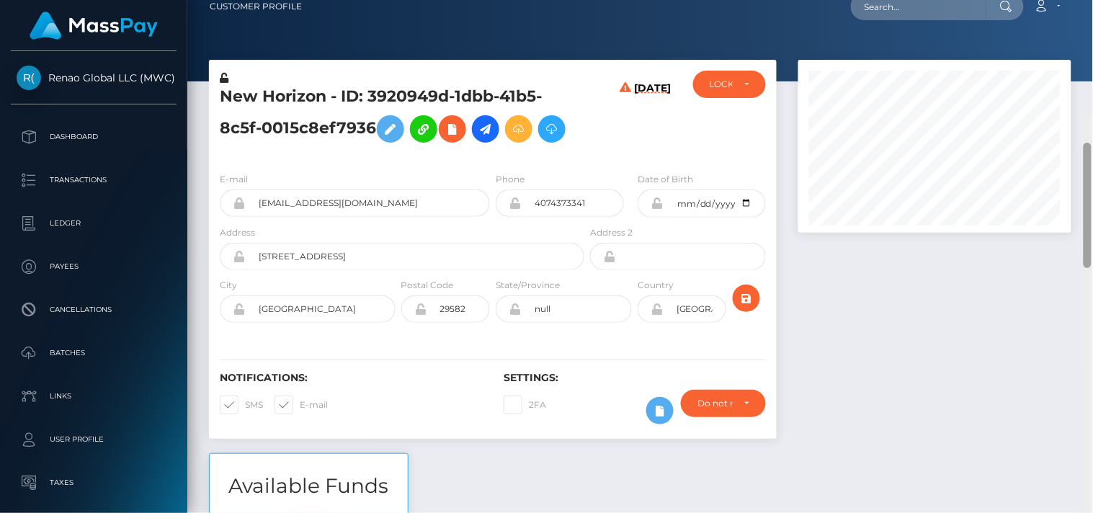
scroll to position [0, 0]
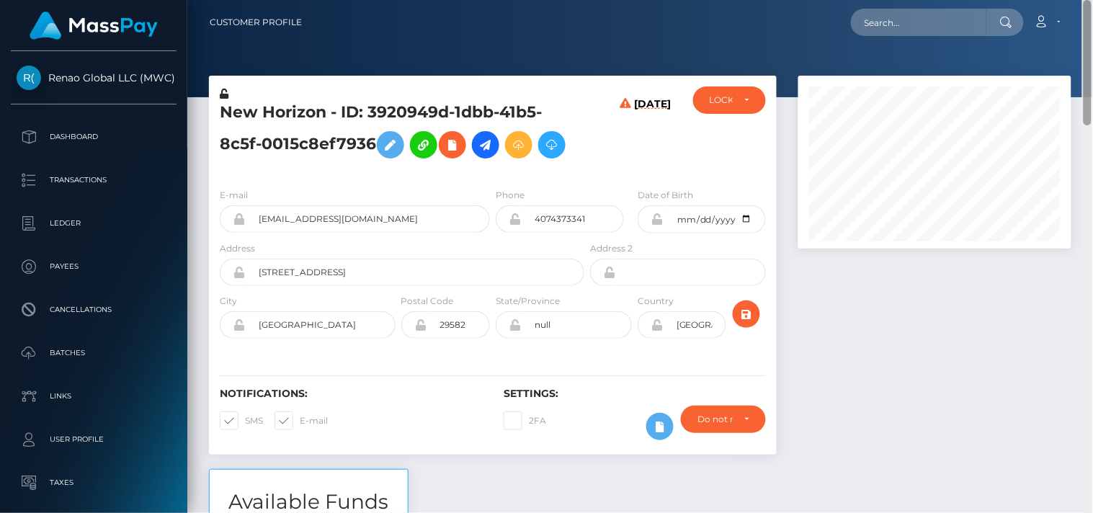
drag, startPoint x: 1088, startPoint y: 403, endPoint x: 1090, endPoint y: 4, distance: 399.0
click at [1090, 4] on div "Customer Profile Loading... Loading..." at bounding box center [639, 256] width 905 height 513
drag, startPoint x: 1085, startPoint y: 109, endPoint x: 1010, endPoint y: 22, distance: 115.0
click at [1010, 22] on div "Customer Profile Loading... Loading..." at bounding box center [639, 256] width 905 height 513
click at [923, 12] on input "text" at bounding box center [918, 22] width 135 height 27
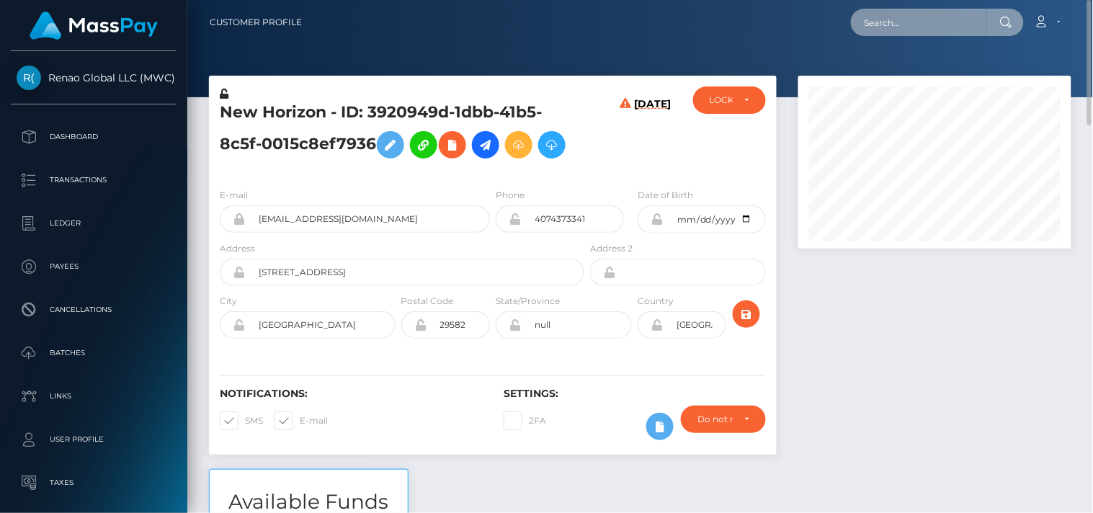
paste input "[EMAIL_ADDRESS][DOMAIN_NAME]"
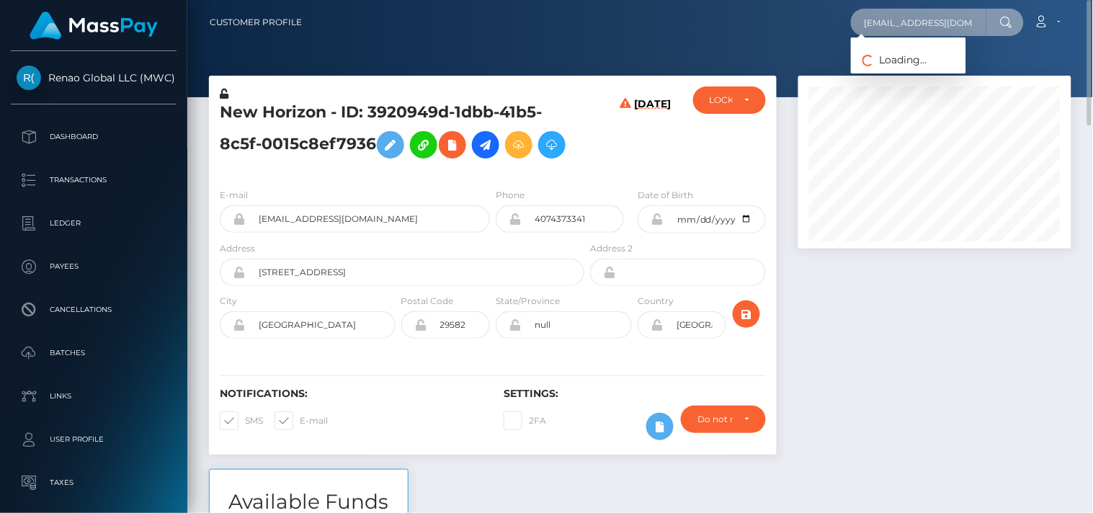
scroll to position [0, 3]
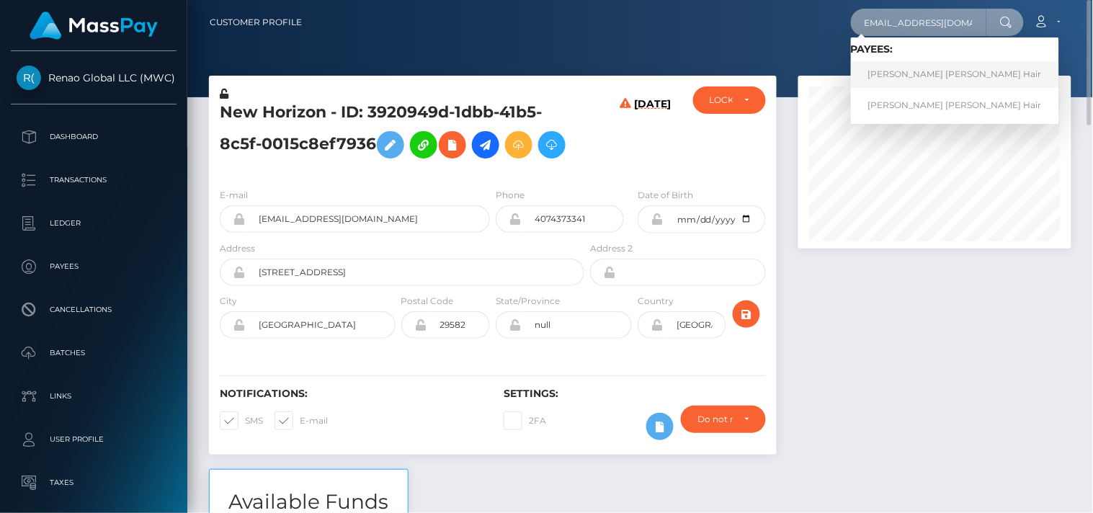
type input "[EMAIL_ADDRESS][DOMAIN_NAME]"
click at [909, 78] on link "[PERSON_NAME] [PERSON_NAME] Hair" at bounding box center [955, 74] width 208 height 27
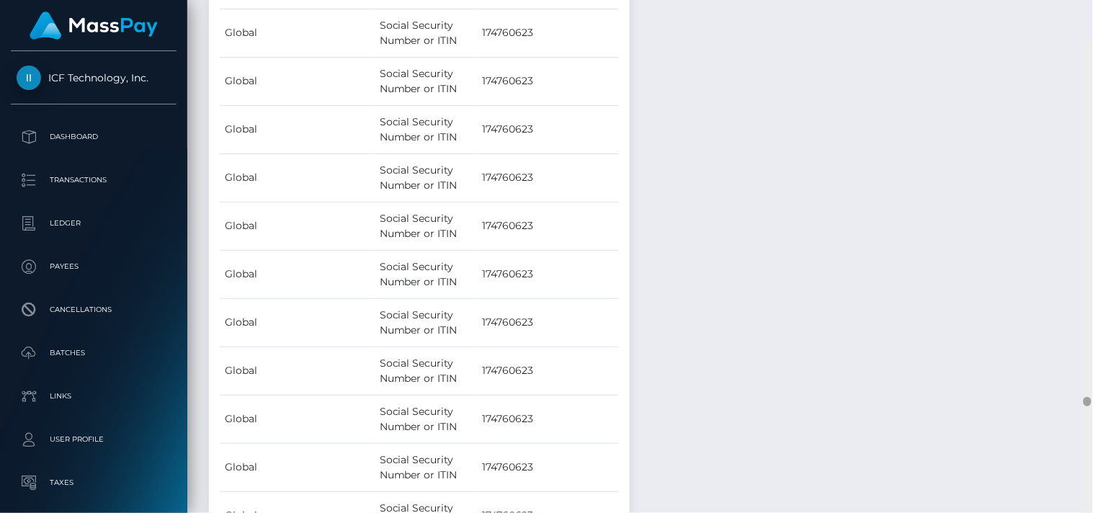
scroll to position [19552, 0]
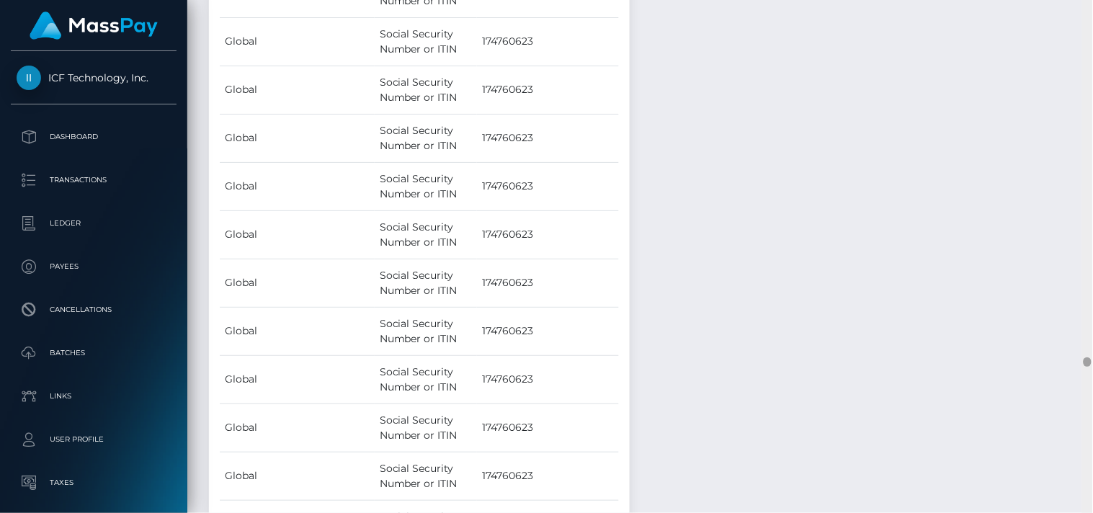
drag, startPoint x: 1085, startPoint y: 9, endPoint x: 1088, endPoint y: 362, distance: 352.9
click at [1088, 362] on div at bounding box center [1087, 361] width 8 height 9
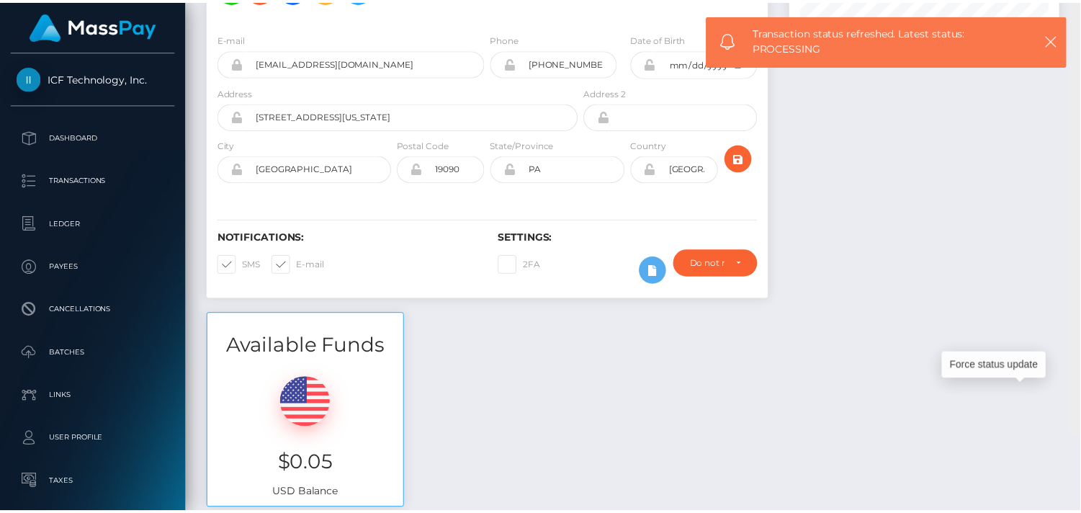
scroll to position [1, 0]
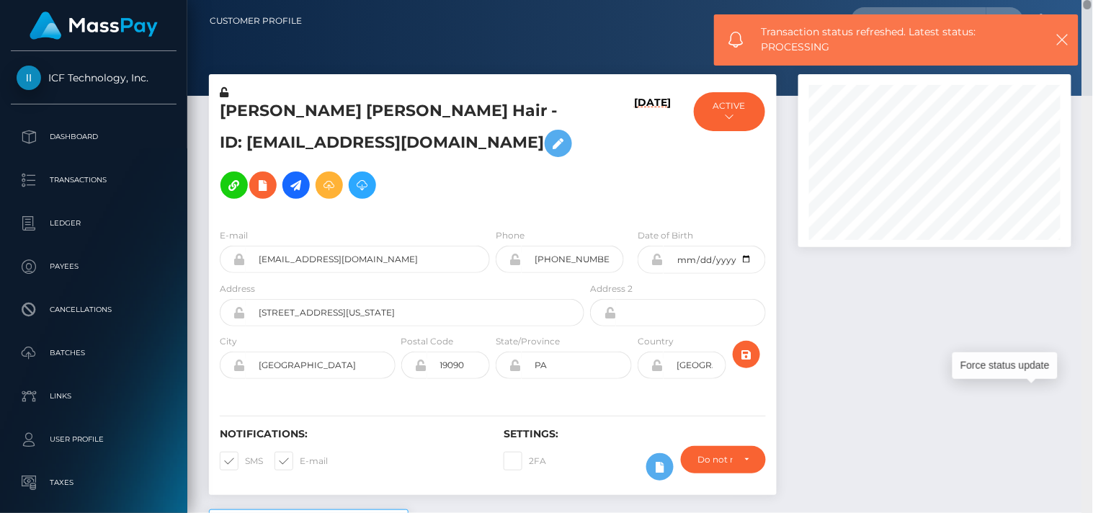
drag, startPoint x: 1089, startPoint y: 361, endPoint x: 1059, endPoint y: 4, distance: 358.5
click at [1059, 4] on div "Customer Profile Loading... Loading..." at bounding box center [639, 256] width 905 height 513
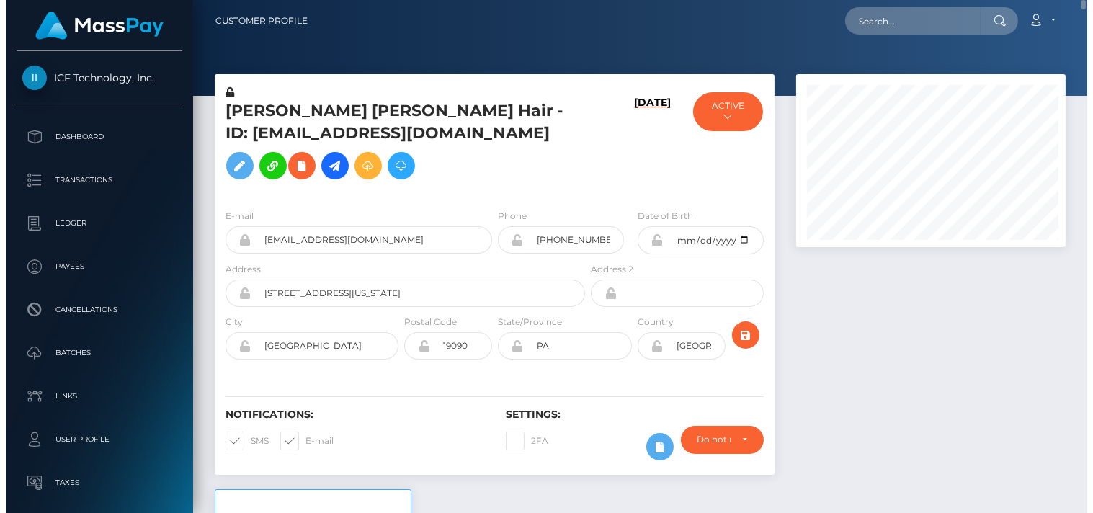
scroll to position [720066, 719970]
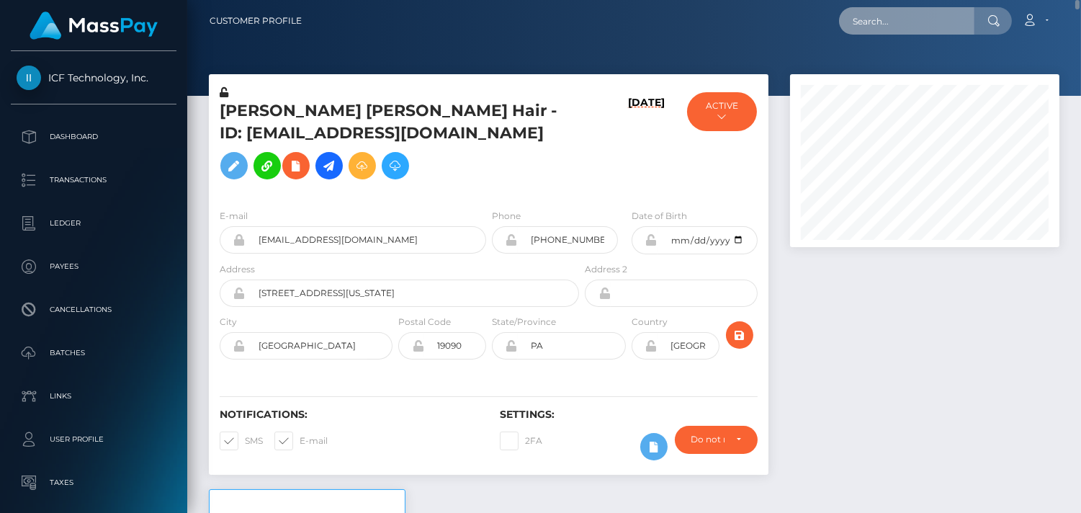
click at [872, 16] on input "text" at bounding box center [906, 20] width 135 height 27
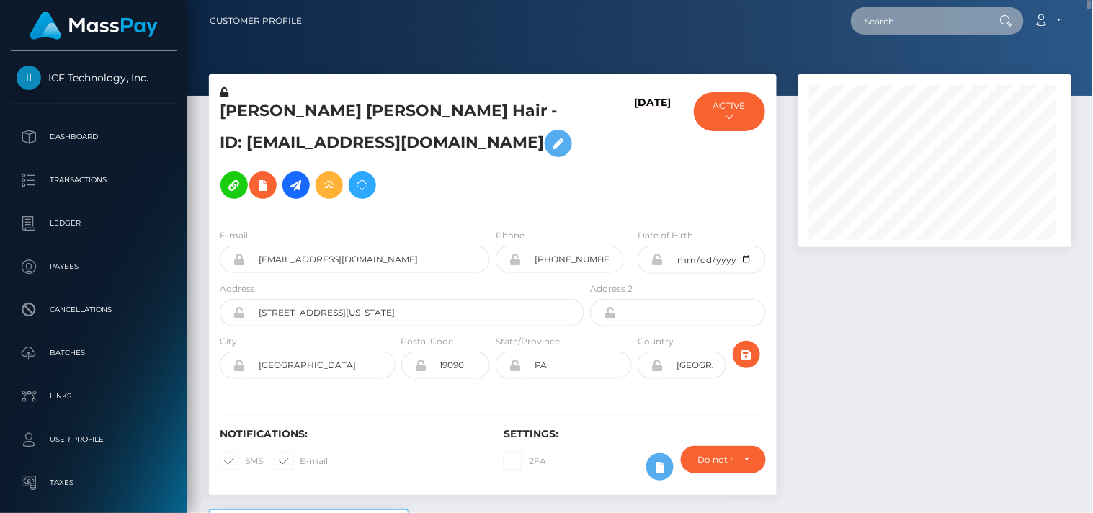
scroll to position [173, 274]
paste input "[PERSON_NAME][EMAIL_ADDRESS][DOMAIN_NAME]"
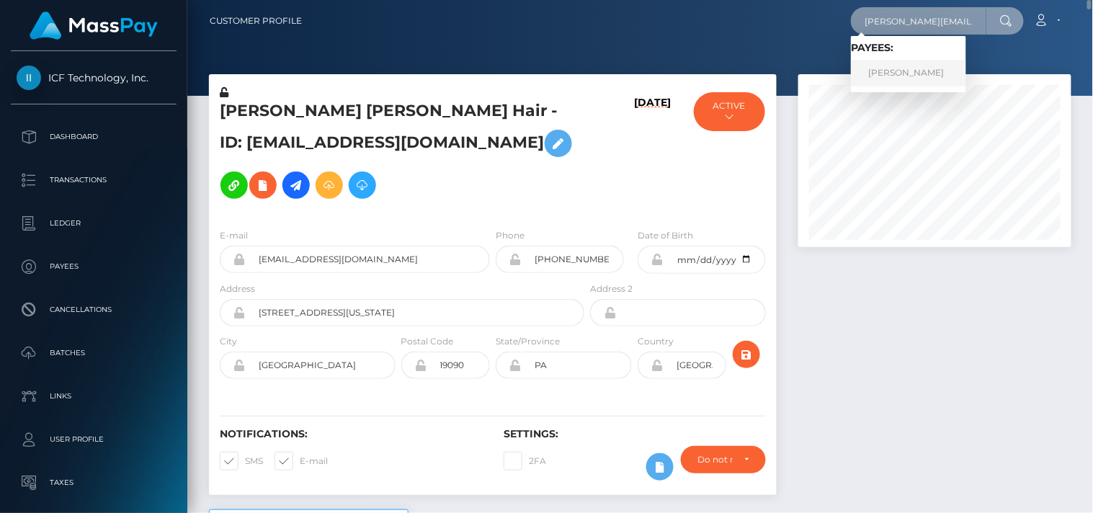
type input "[PERSON_NAME][EMAIL_ADDRESS][DOMAIN_NAME]"
click at [861, 66] on link "[PERSON_NAME]" at bounding box center [908, 73] width 115 height 27
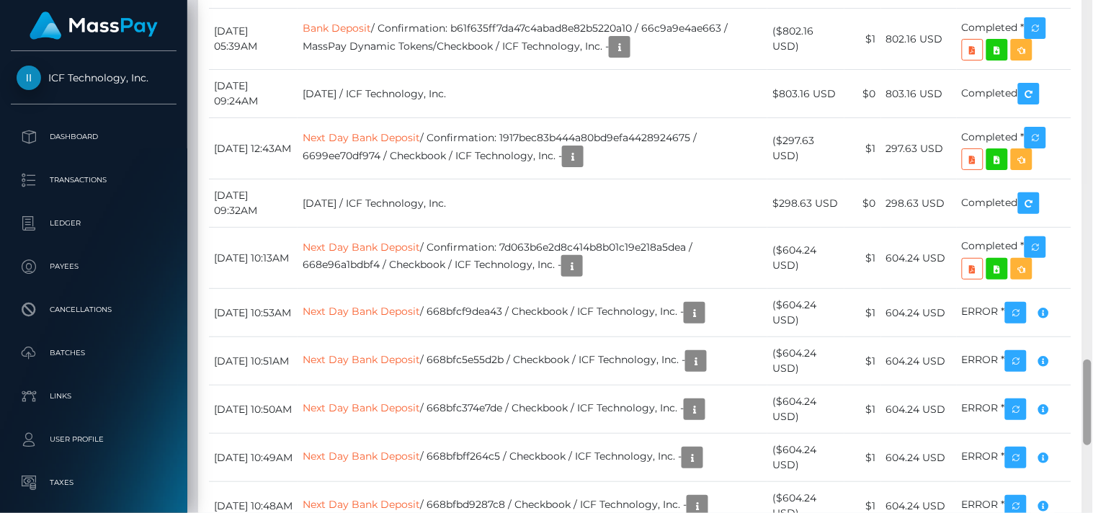
scroll to position [2053, 0]
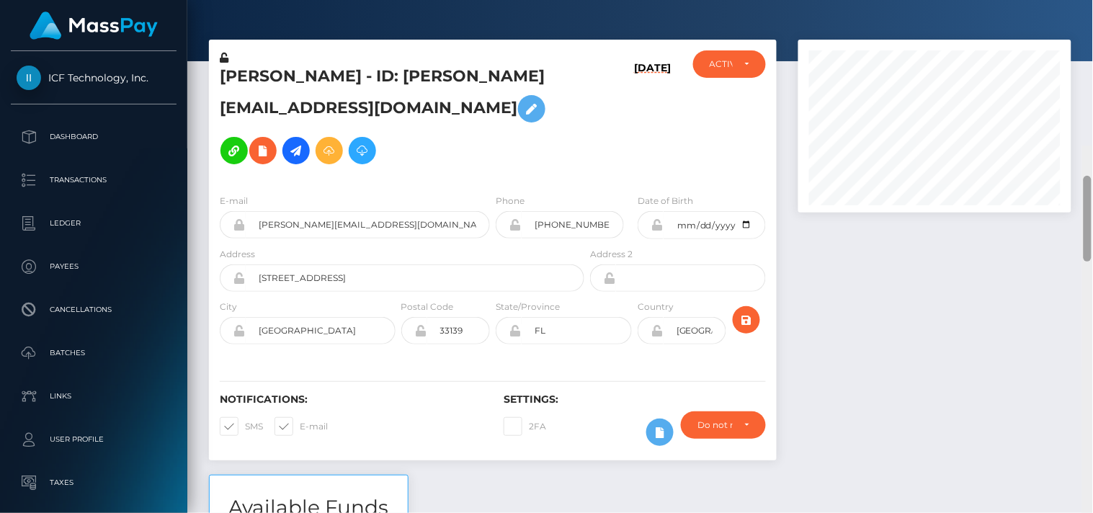
drag, startPoint x: 0, startPoint y: 0, endPoint x: 997, endPoint y: 50, distance: 998.1
click at [997, 50] on div "Customer Profile Loading... Loading..." at bounding box center [639, 256] width 905 height 513
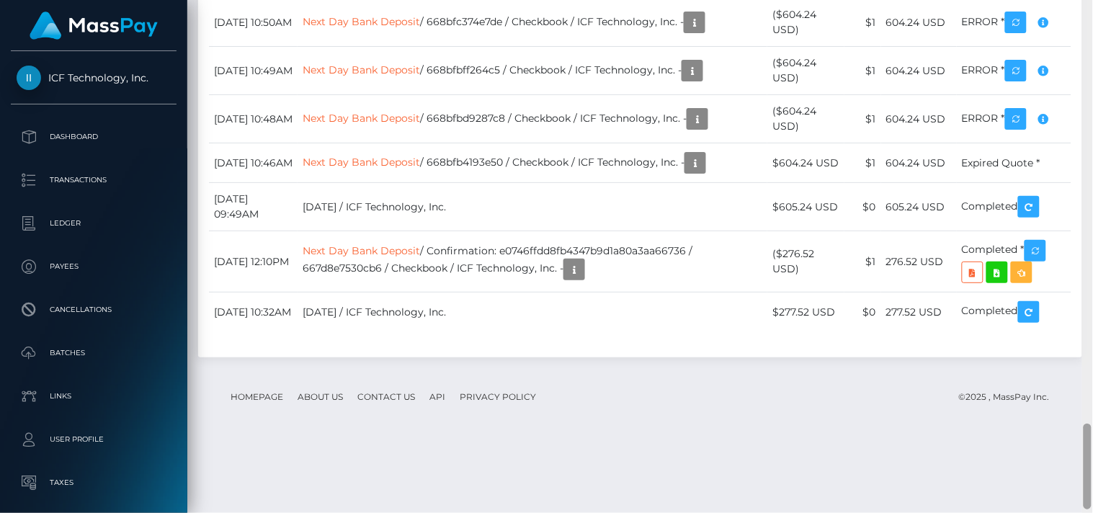
scroll to position [2554, 0]
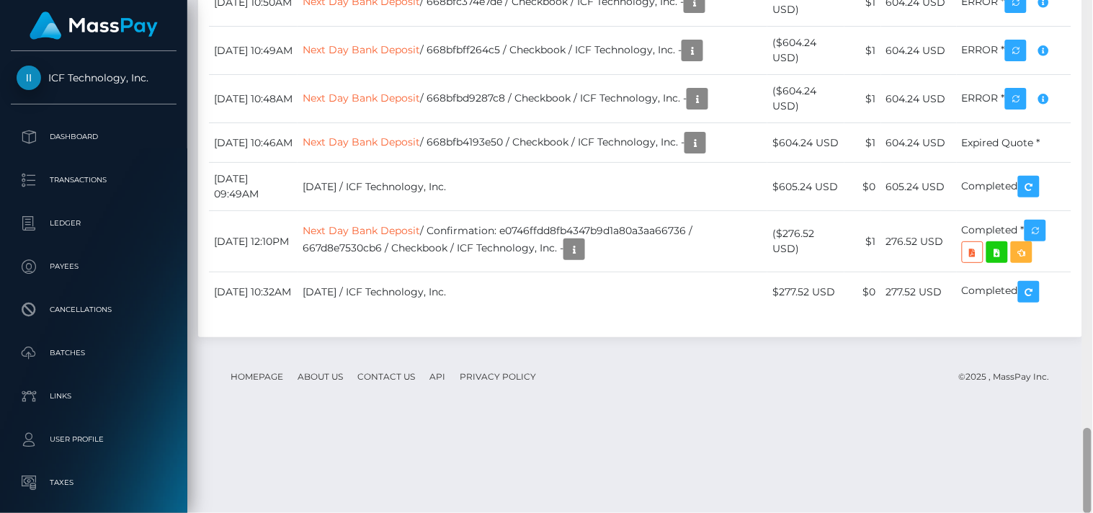
drag, startPoint x: 1086, startPoint y: 45, endPoint x: 1092, endPoint y: 473, distance: 427.9
click at [1092, 473] on div at bounding box center [1087, 257] width 11 height 514
drag, startPoint x: 394, startPoint y: 371, endPoint x: 495, endPoint y: 380, distance: 101.2
click at [495, 312] on td "[DATE] / ICF Technology, Inc." at bounding box center [532, 292] width 470 height 40
copy td "ICF Technology, Inc"
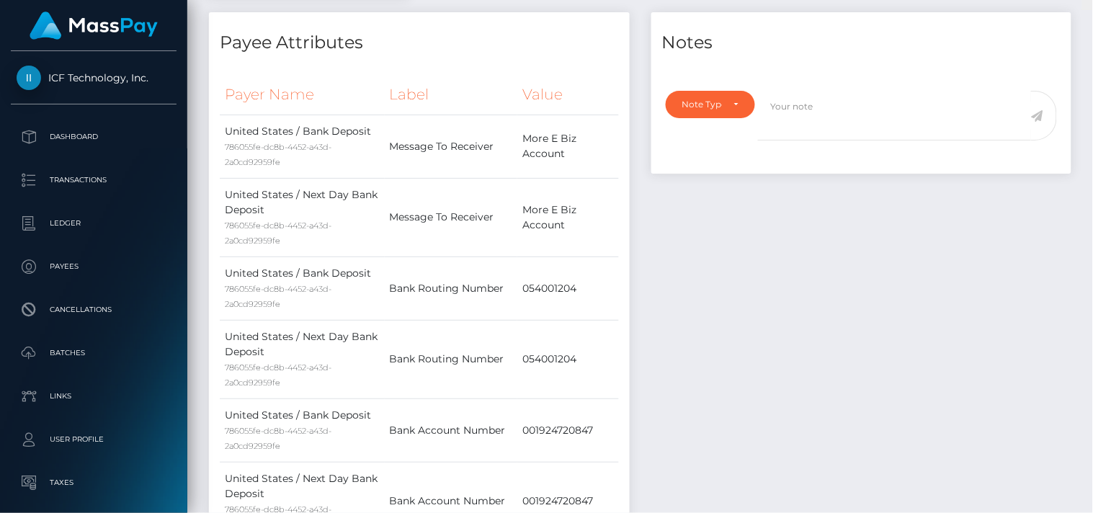
scroll to position [0, 0]
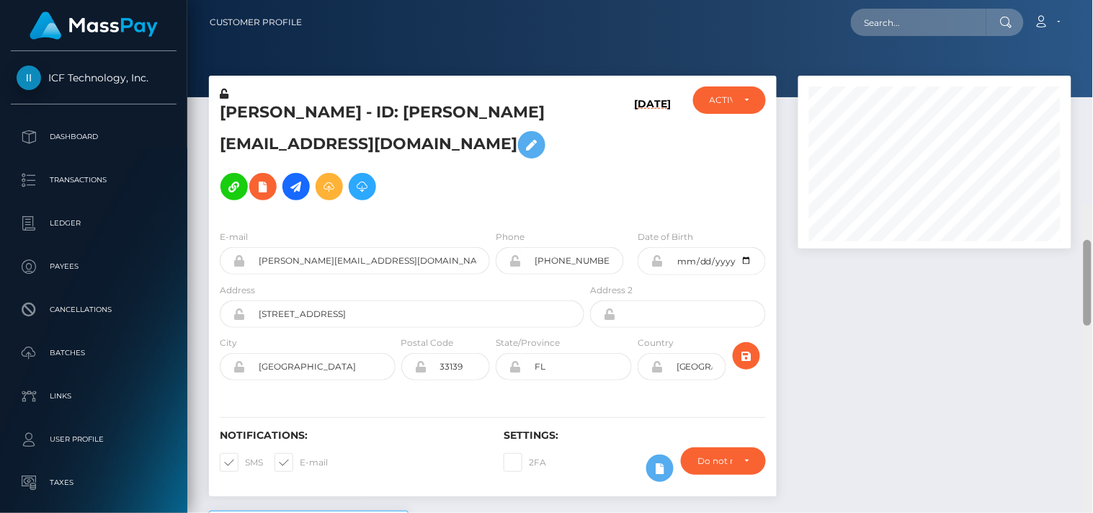
drag, startPoint x: 1085, startPoint y: 444, endPoint x: 1039, endPoint y: -4, distance: 451.0
click at [1039, 0] on html "ICF Technology, Inc. Dashboard Transactions Ledger Payees Batches" at bounding box center [546, 256] width 1093 height 513
click at [969, 12] on input "text" at bounding box center [918, 22] width 135 height 27
paste input "[PERSON_NAME][EMAIL_ADDRESS][DOMAIN_NAME]"
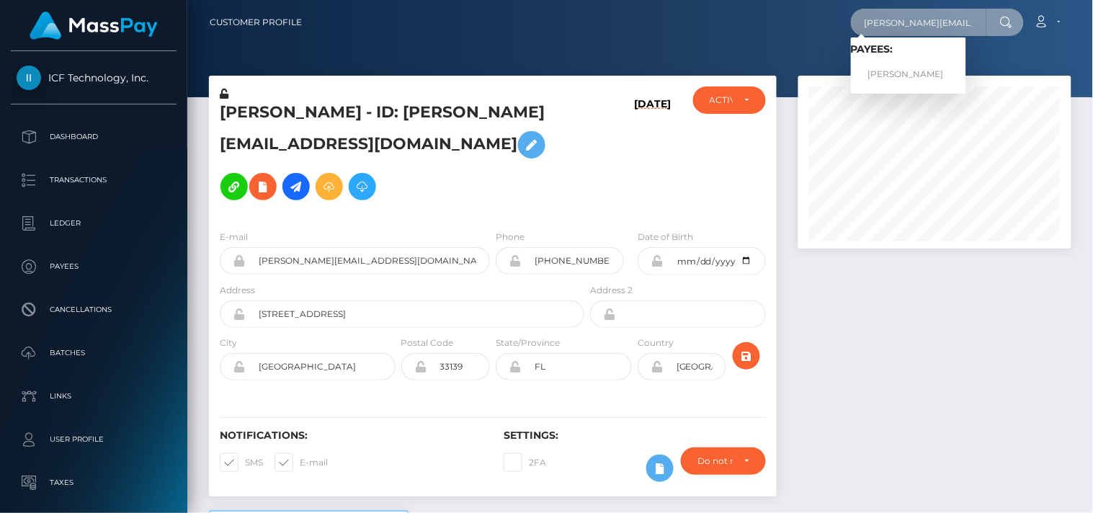
type input "[PERSON_NAME][EMAIL_ADDRESS][DOMAIN_NAME]"
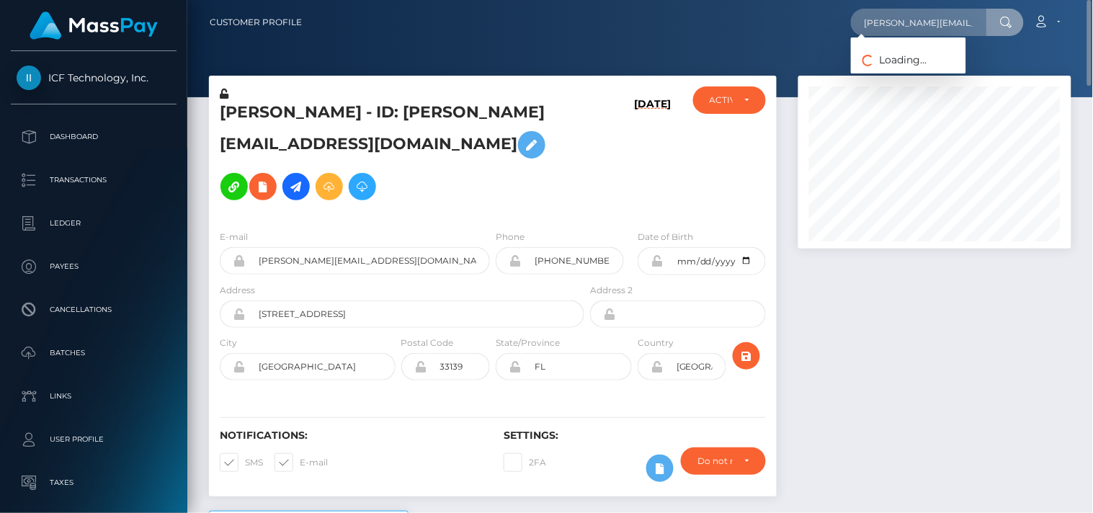
click at [819, 321] on div at bounding box center [934, 293] width 295 height 435
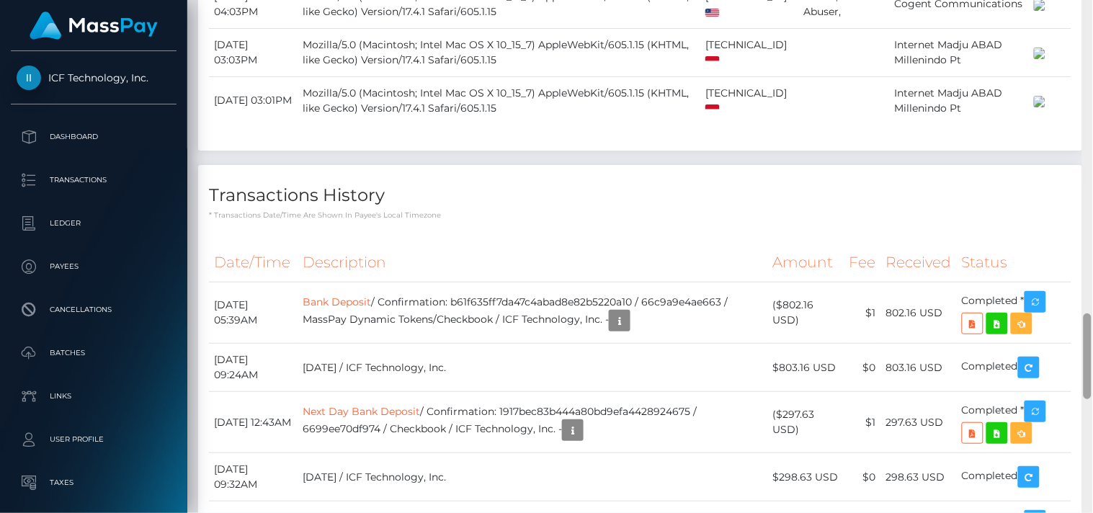
scroll to position [1917, 0]
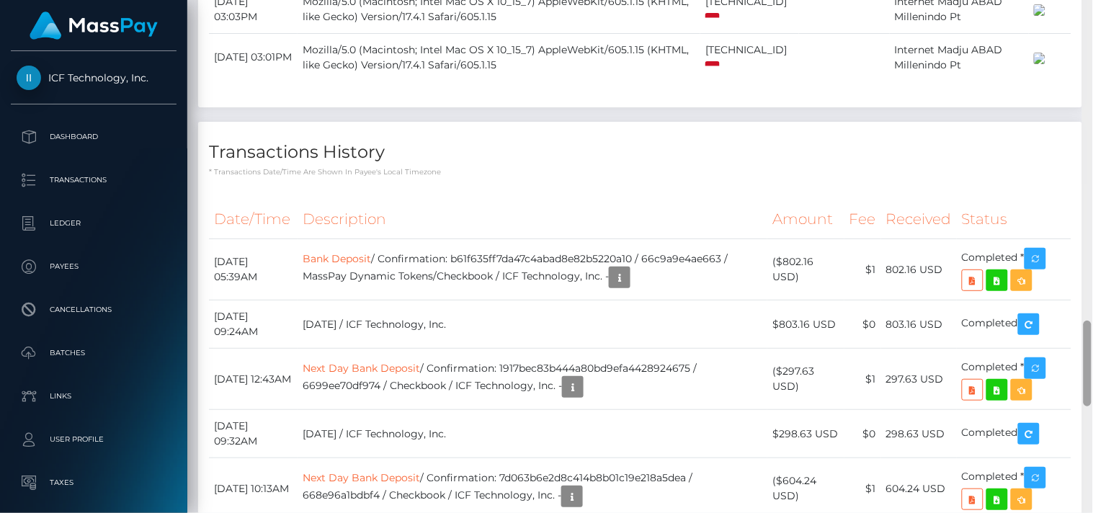
drag, startPoint x: 1085, startPoint y: 130, endPoint x: 1092, endPoint y: 354, distance: 223.4
click at [1092, 354] on div at bounding box center [1087, 257] width 11 height 514
